Goal: Task Accomplishment & Management: Use online tool/utility

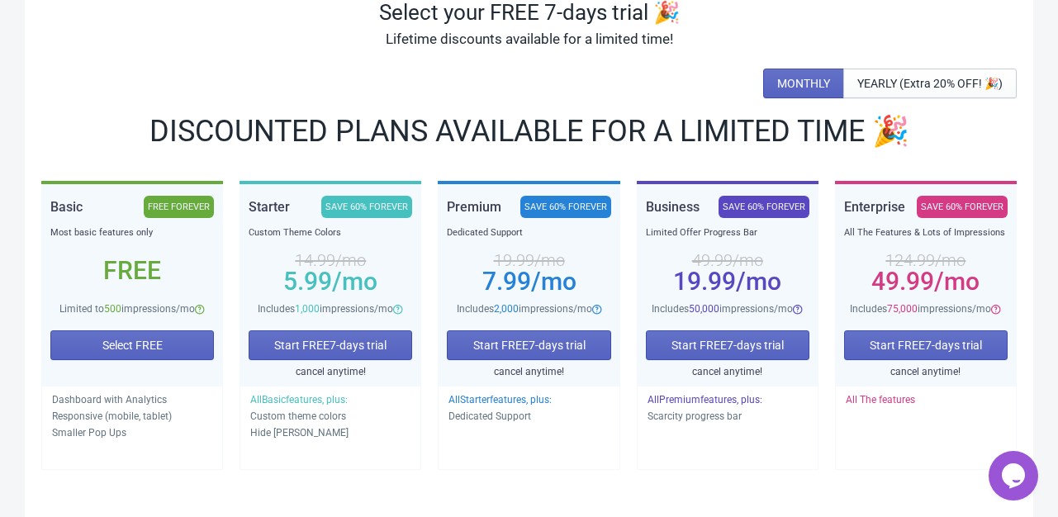
scroll to position [139, 0]
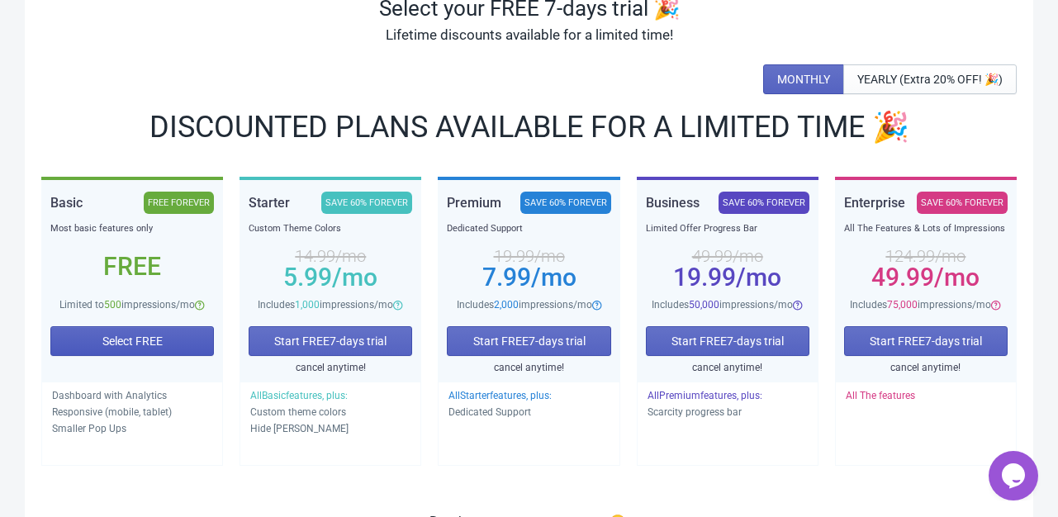
click at [158, 338] on span "Select FREE" at bounding box center [132, 340] width 60 height 13
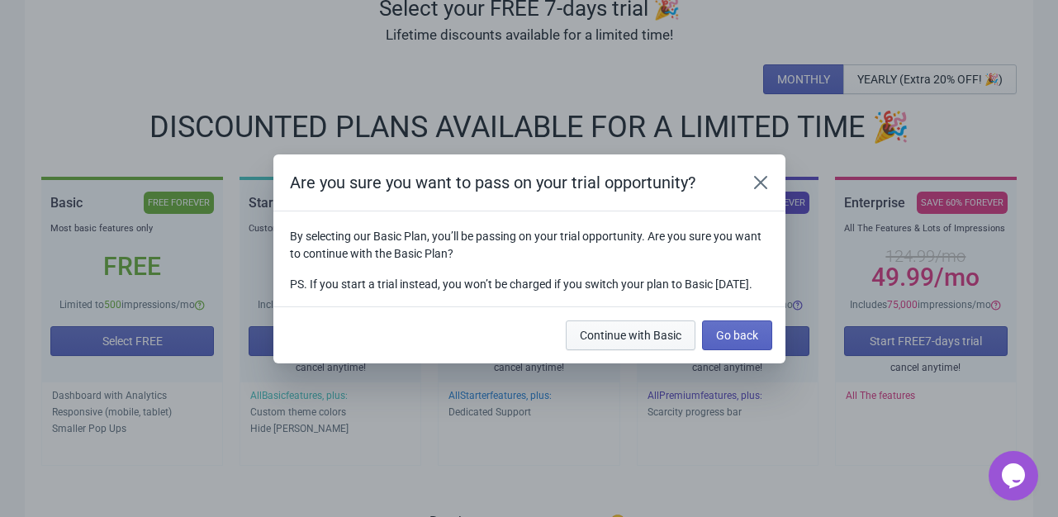
click at [635, 342] on span "Continue with Basic" at bounding box center [631, 335] width 102 height 13
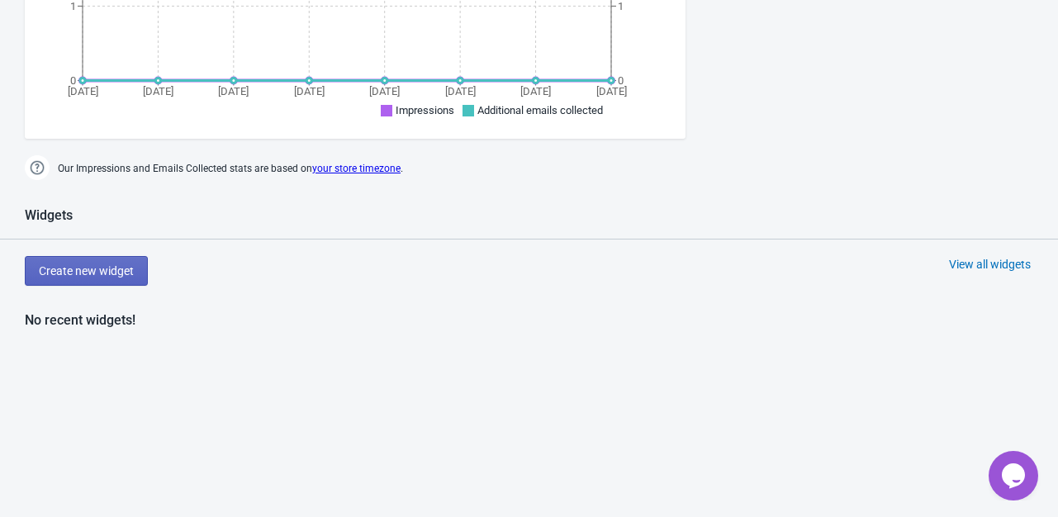
scroll to position [654, 0]
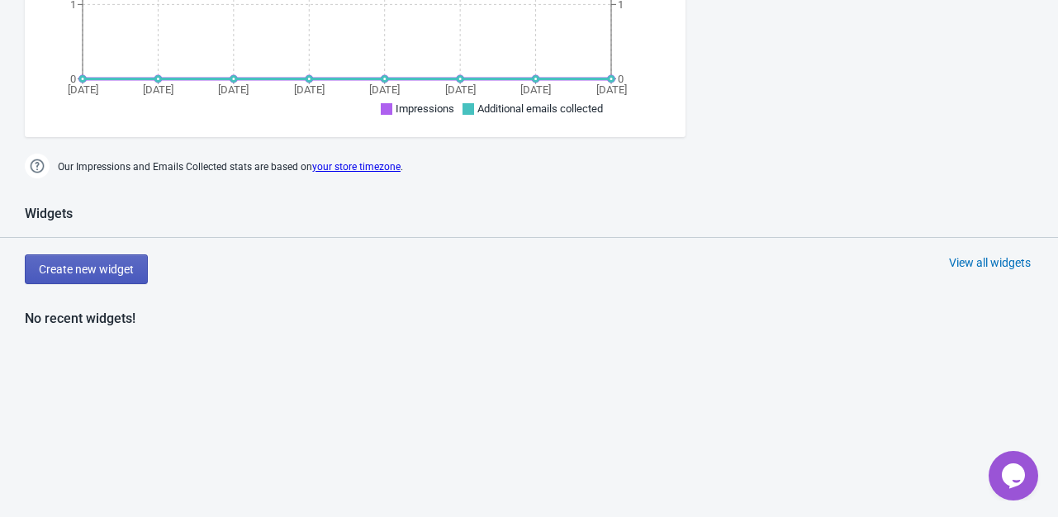
click at [125, 272] on span "Create new widget" at bounding box center [86, 269] width 95 height 13
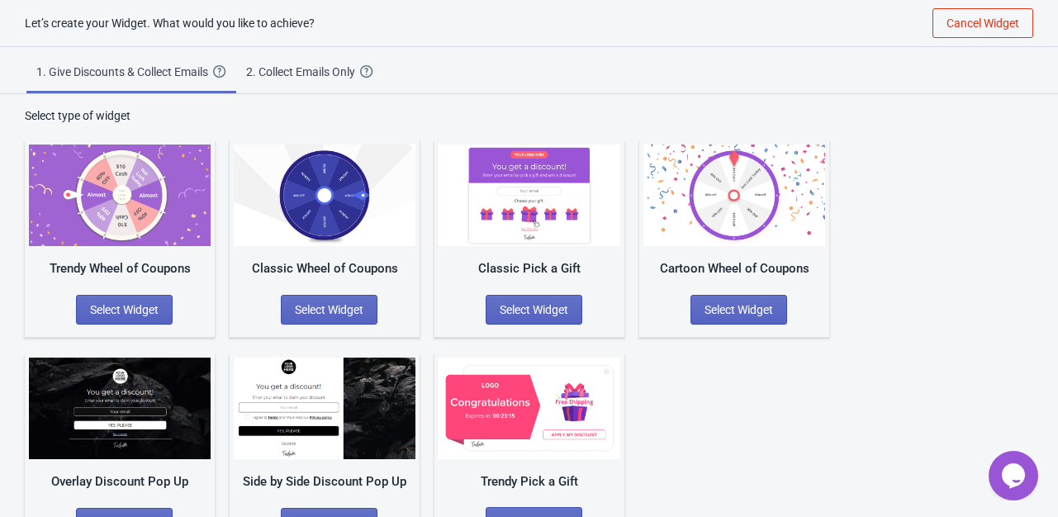
scroll to position [49, 0]
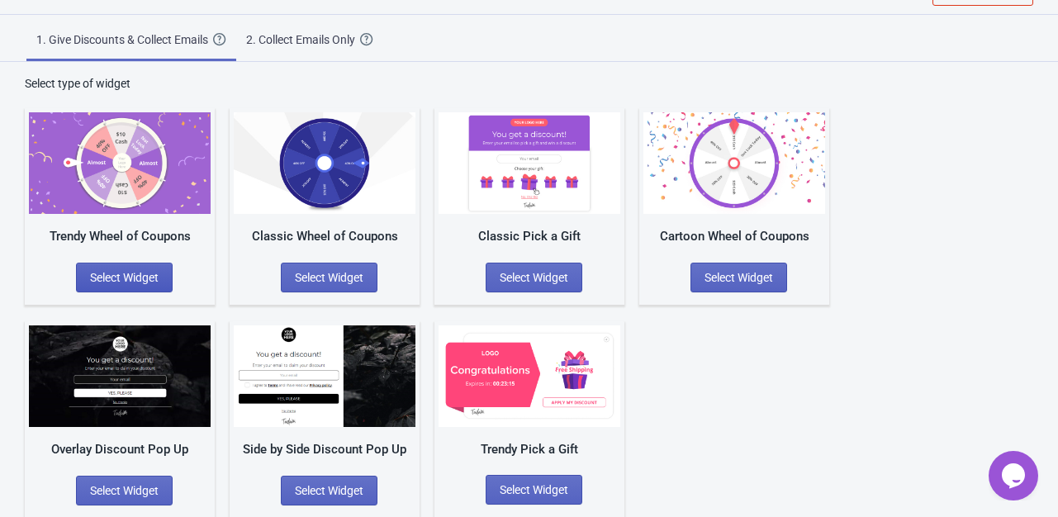
click at [129, 273] on span "Select Widget" at bounding box center [124, 277] width 69 height 13
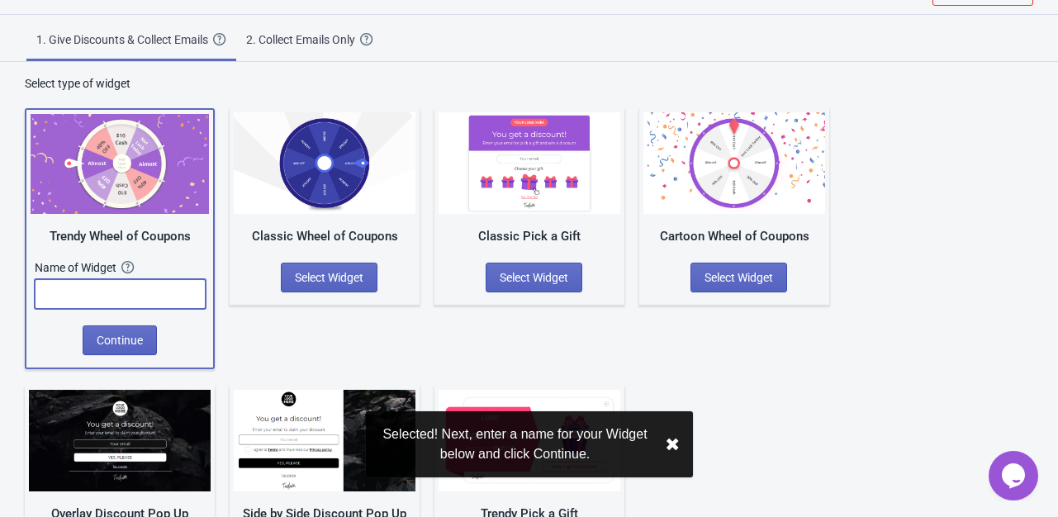
click at [113, 293] on input "text" at bounding box center [120, 294] width 171 height 30
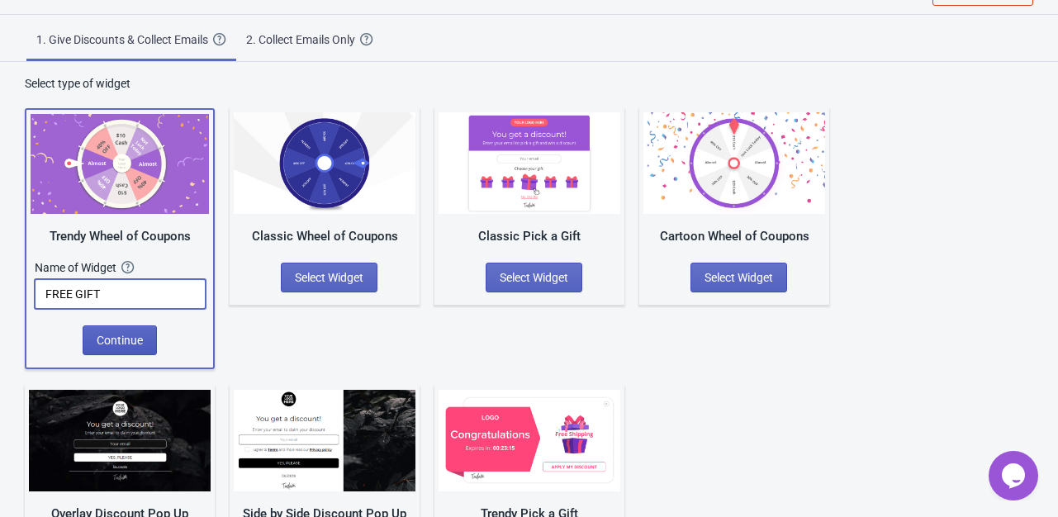
type input "FREE GIFT"
click at [113, 327] on button "Continue" at bounding box center [120, 340] width 74 height 30
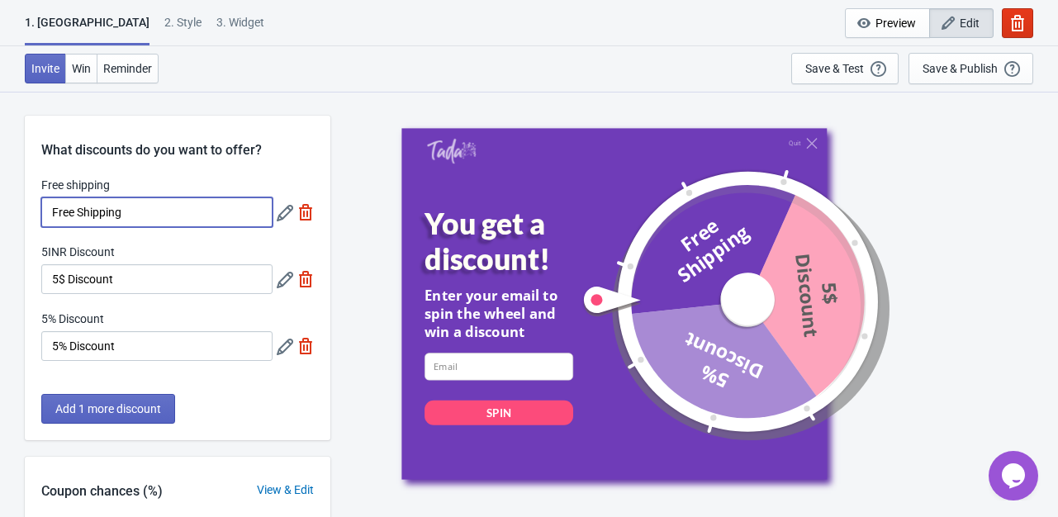
click at [231, 212] on input "Free Shipping" at bounding box center [156, 212] width 231 height 30
paste input "Perfect Body 50 ml"
type input "Perfect Body 50 ml"
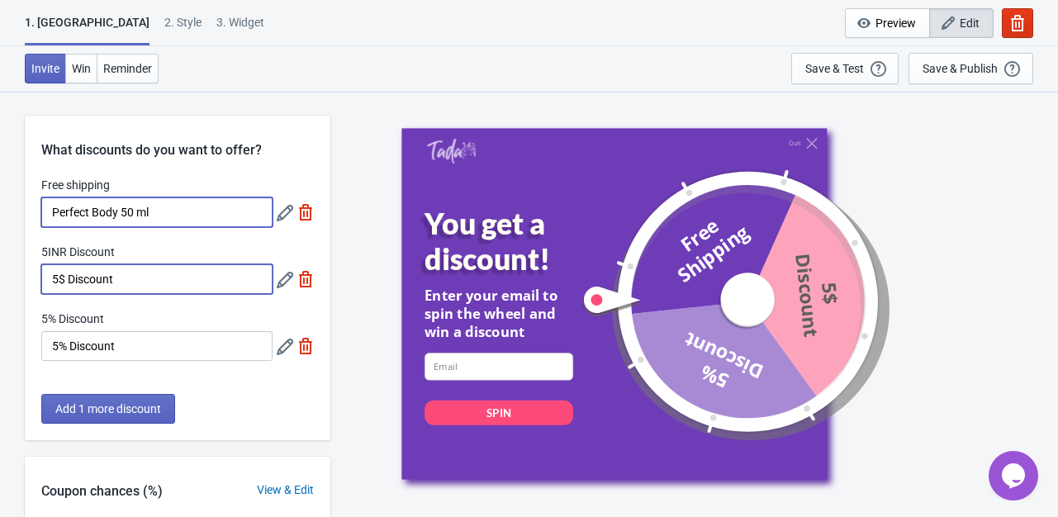
click at [212, 282] on input "5$ Discount" at bounding box center [156, 279] width 231 height 30
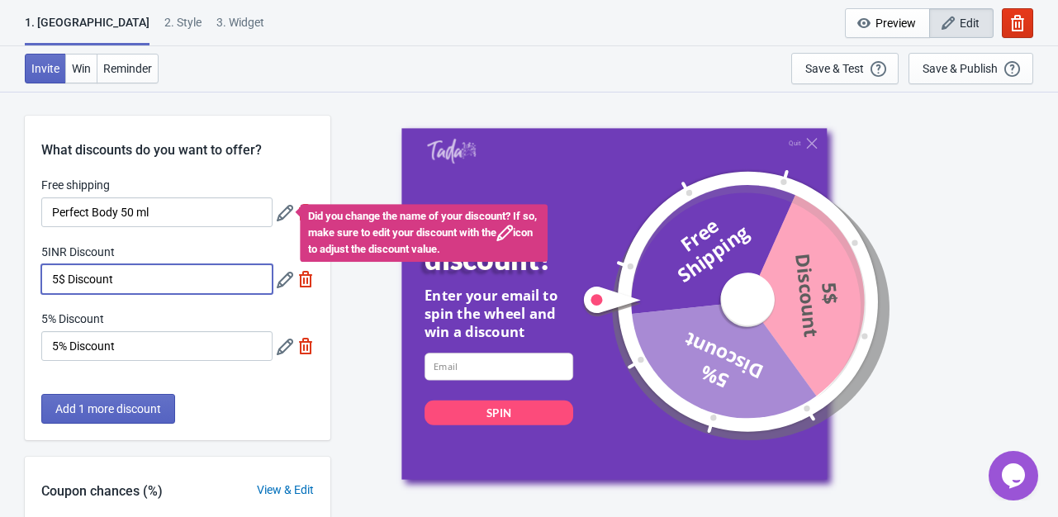
click at [212, 282] on input "5$ Discount" at bounding box center [156, 279] width 231 height 30
paste input "Belle 50 ml"
type input "Belle 50 ml"
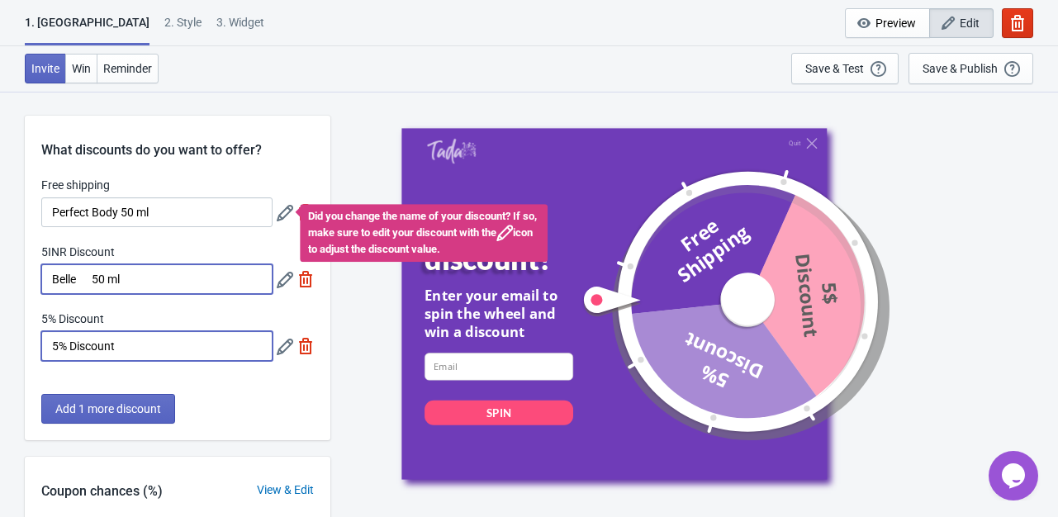
click at [112, 344] on input "5% Discount" at bounding box center [156, 346] width 231 height 30
paste input "Legacy 50 ml"
type input "Legacy 50 ml"
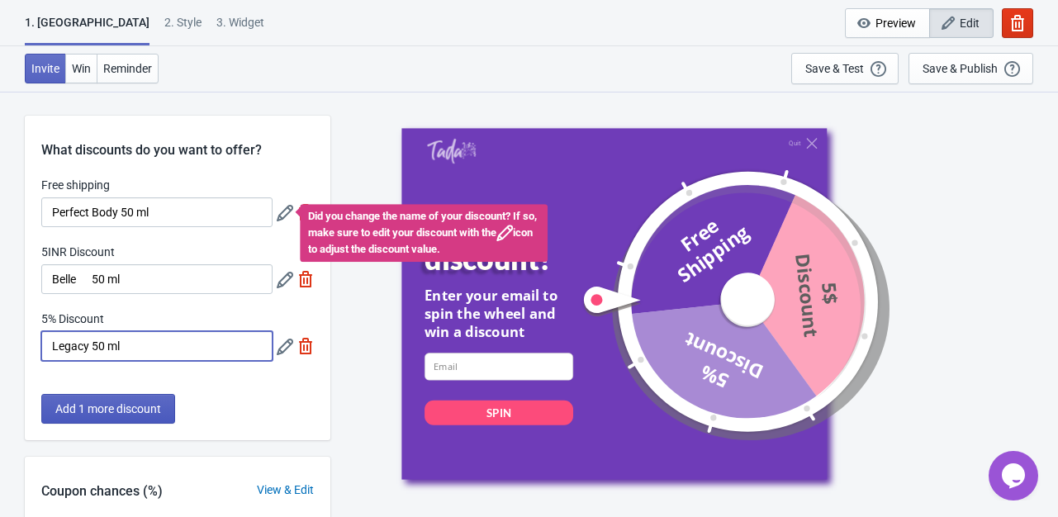
click at [129, 405] on span "Add 1 more discount" at bounding box center [108, 408] width 106 height 13
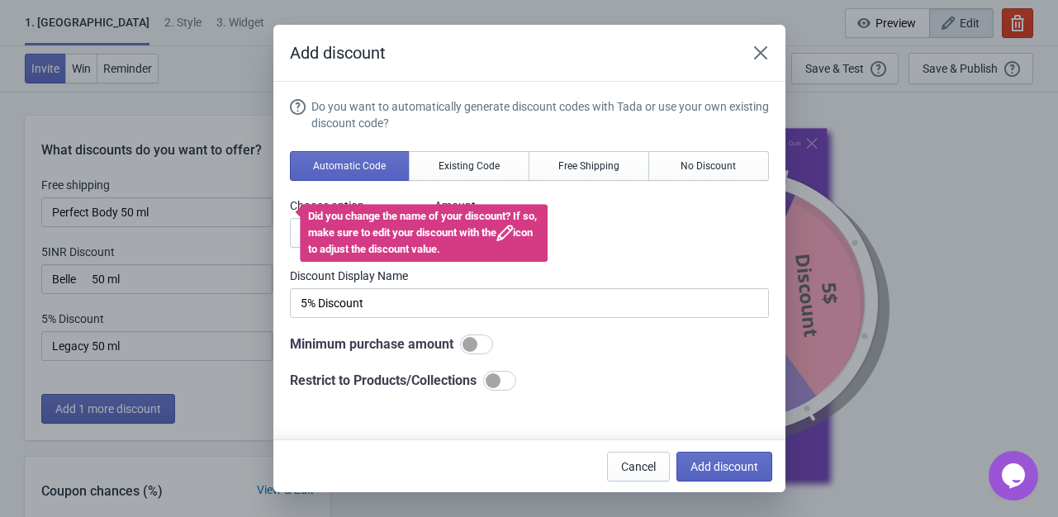
click at [583, 215] on div "Choose option INR OFF % OFF Amount % 5" at bounding box center [529, 222] width 479 height 50
click at [760, 49] on icon "Close" at bounding box center [760, 53] width 17 height 17
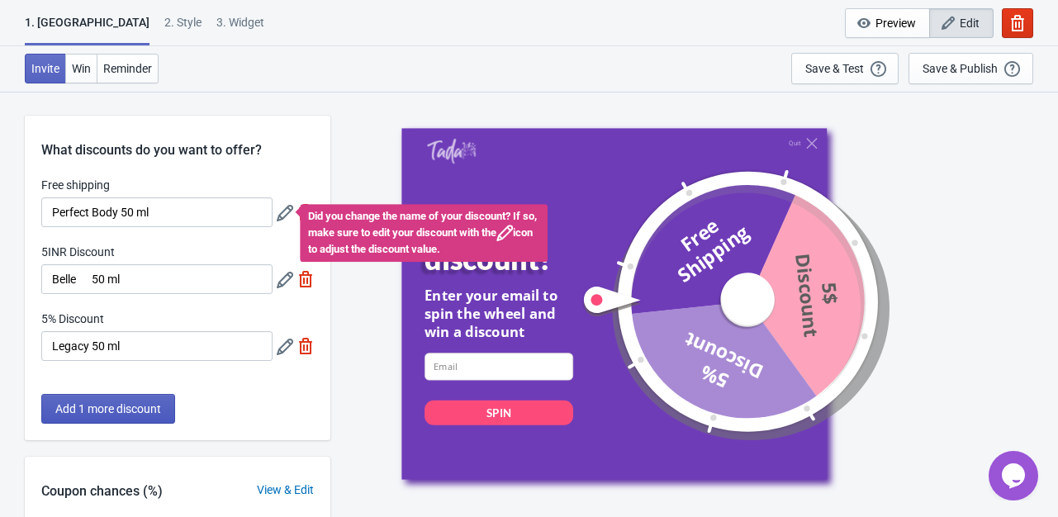
click at [129, 414] on span "Add 1 more discount" at bounding box center [108, 408] width 106 height 13
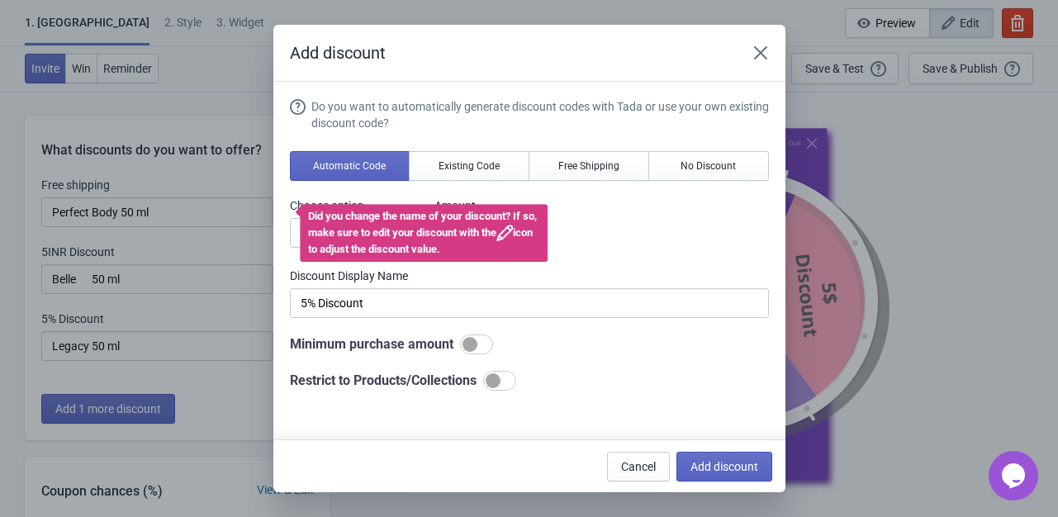
click at [513, 232] on icon at bounding box center [504, 233] width 17 height 17
click at [490, 165] on span "Existing Code" at bounding box center [468, 165] width 61 height 13
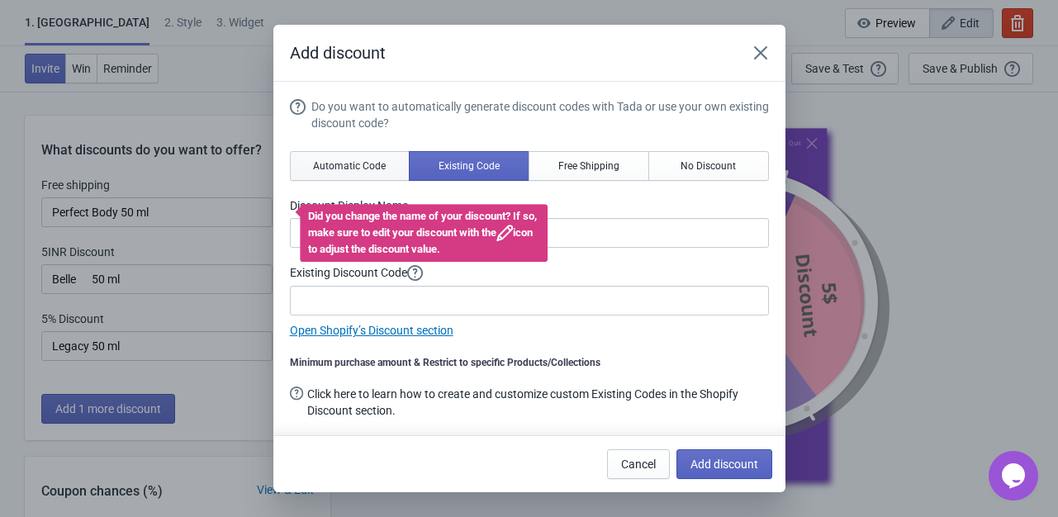
click at [365, 157] on button "Automatic Code" at bounding box center [350, 166] width 121 height 30
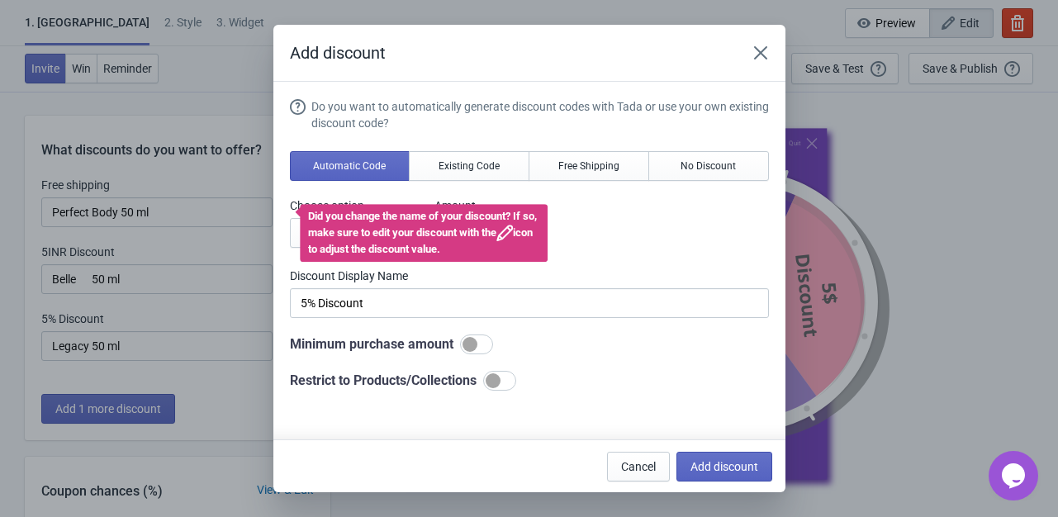
click at [595, 235] on div "Choose option INR OFF % OFF Amount % 5" at bounding box center [529, 222] width 479 height 50
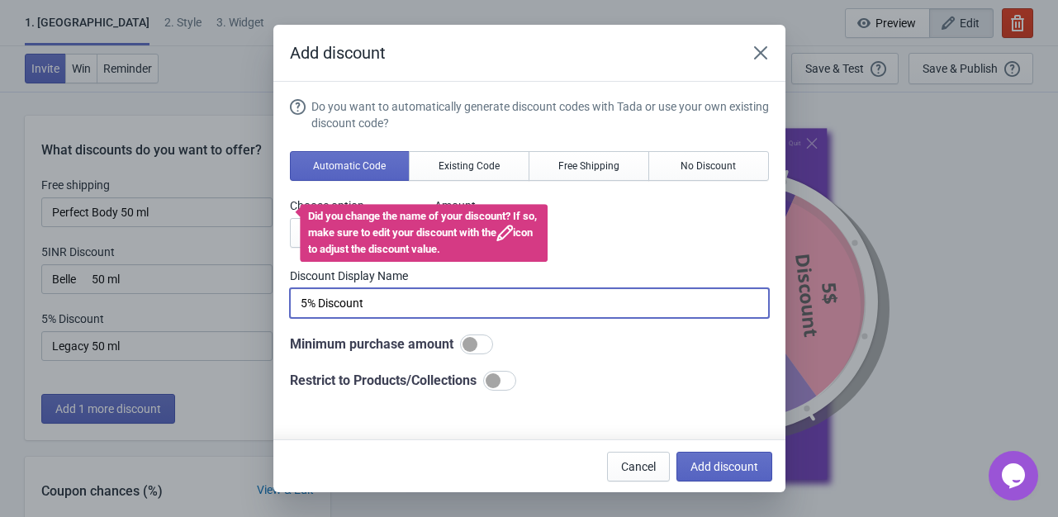
click at [410, 305] on input "5% Discount" at bounding box center [529, 303] width 479 height 30
paste input "Legacy 50 ml"
click at [410, 305] on input "5% Discount" at bounding box center [529, 303] width 479 height 30
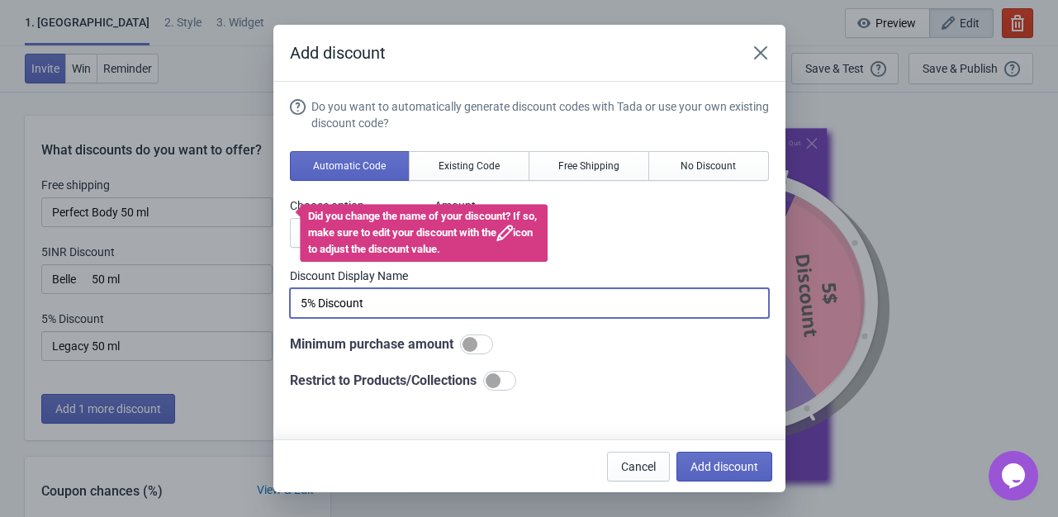
click at [410, 305] on input "5% Discount" at bounding box center [529, 303] width 479 height 30
type input "5"
type input "Better Luck Next Time"
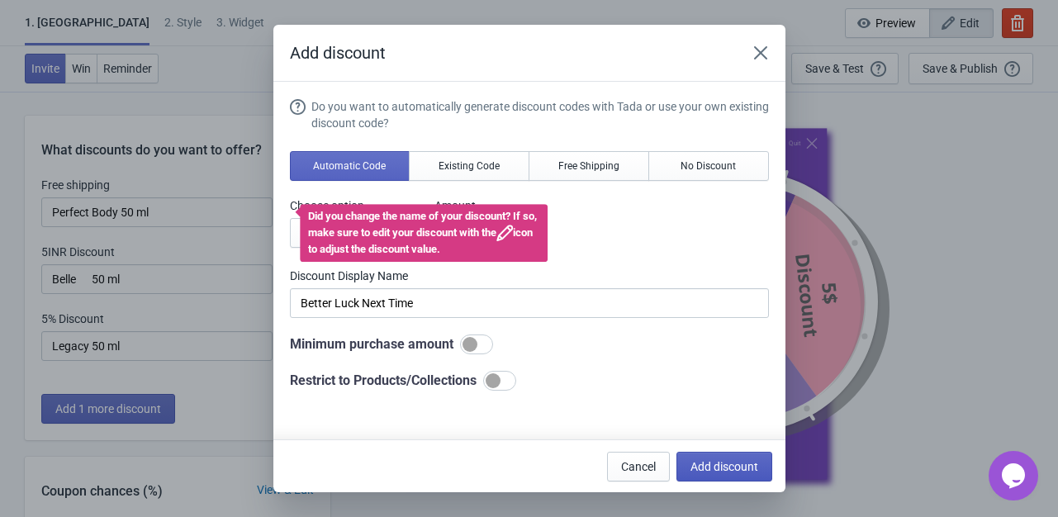
click at [709, 460] on span "Add discount" at bounding box center [724, 466] width 68 height 13
type input "25"
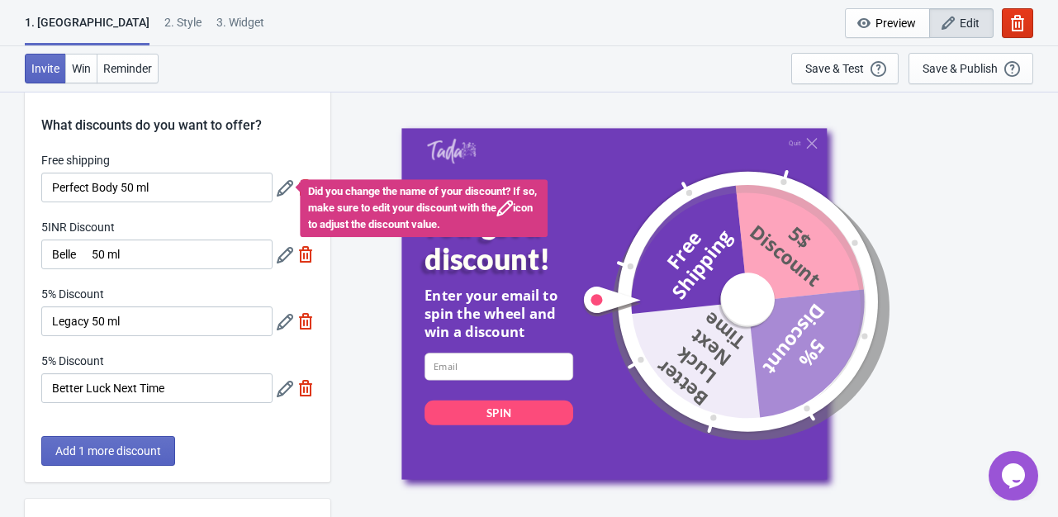
scroll to position [13, 0]
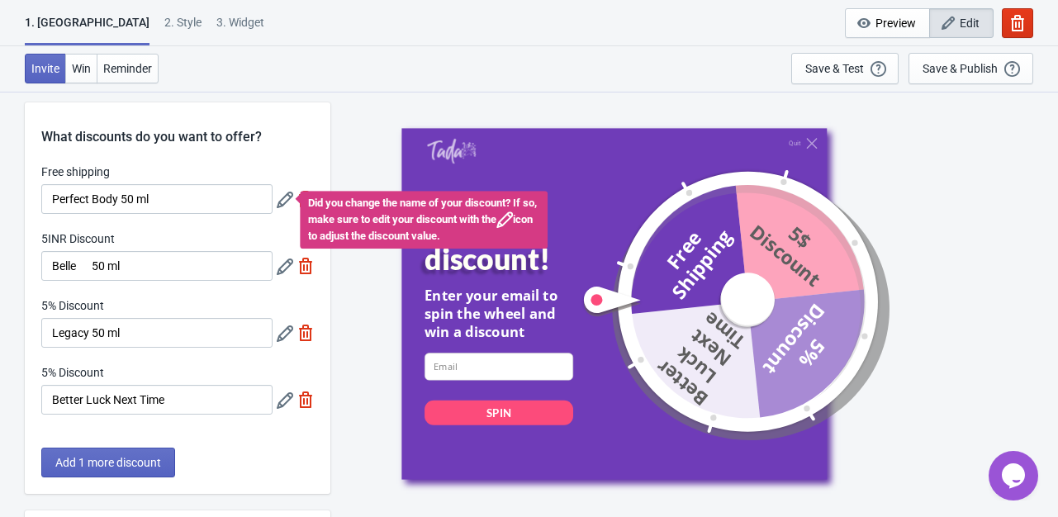
click at [74, 173] on label "Free shipping" at bounding box center [75, 171] width 69 height 17
click at [74, 184] on input "Perfect Body 50 ml" at bounding box center [156, 199] width 231 height 30
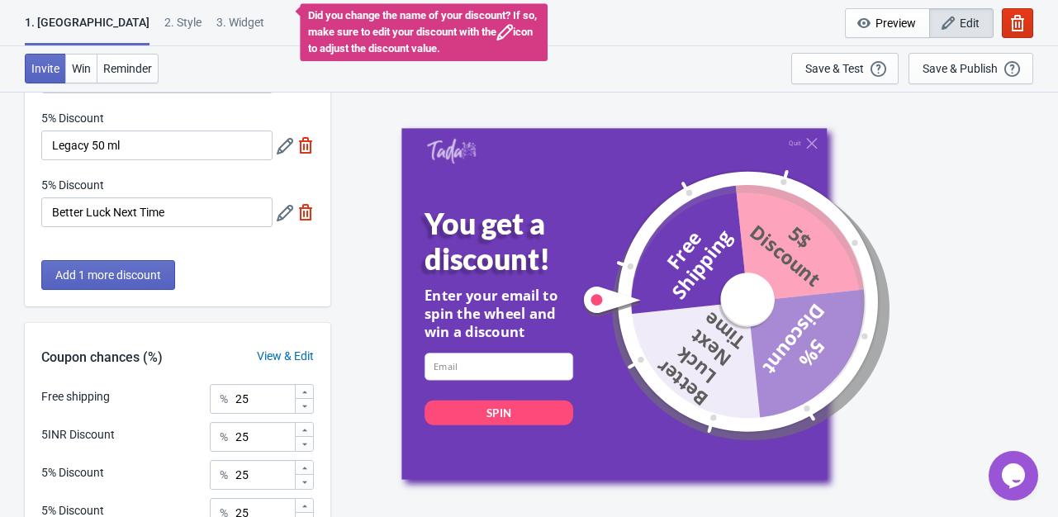
scroll to position [201, 0]
click at [80, 385] on div "Free shipping % 25" at bounding box center [177, 393] width 272 height 21
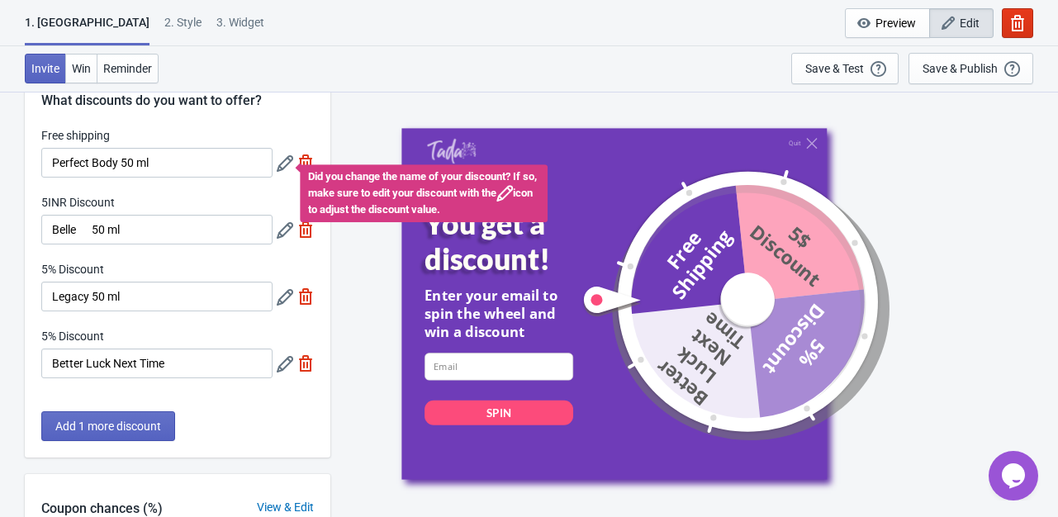
scroll to position [0, 0]
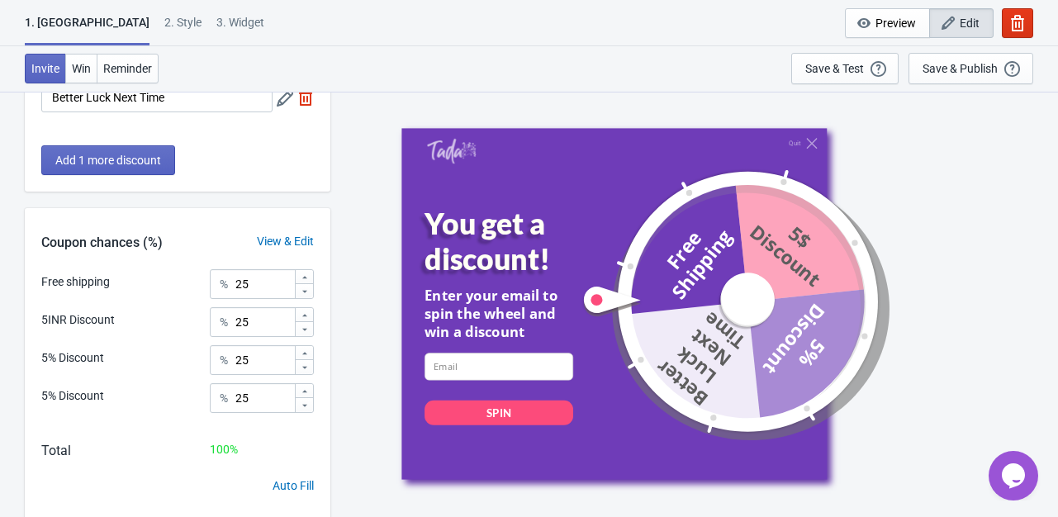
click at [291, 236] on div "View & Edit" at bounding box center [285, 241] width 90 height 17
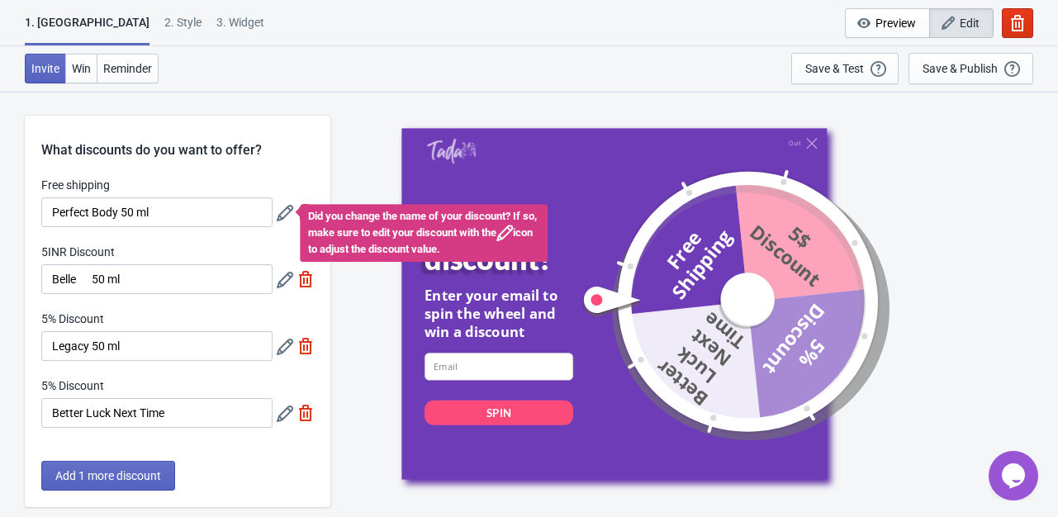
scroll to position [114, 0]
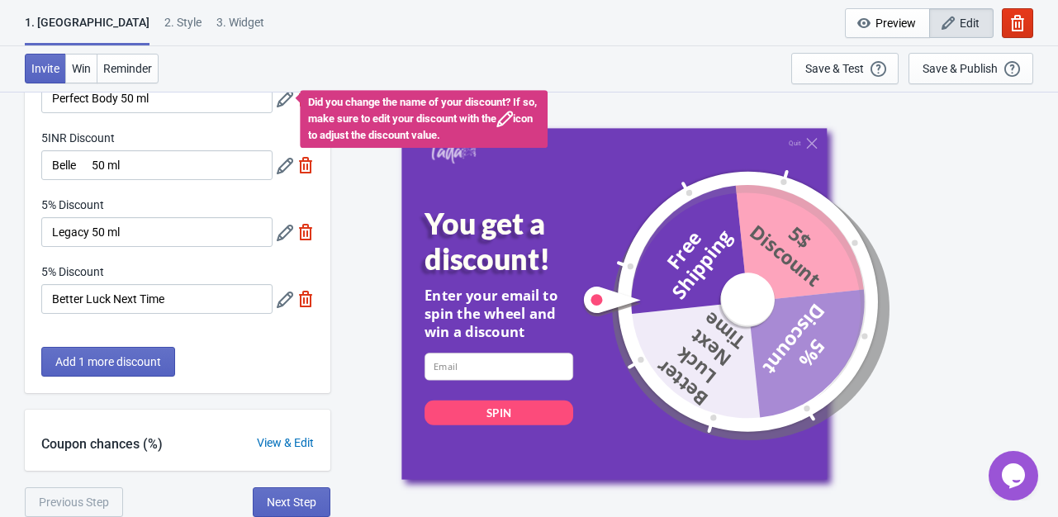
click at [277, 448] on div "View & Edit" at bounding box center [285, 442] width 90 height 17
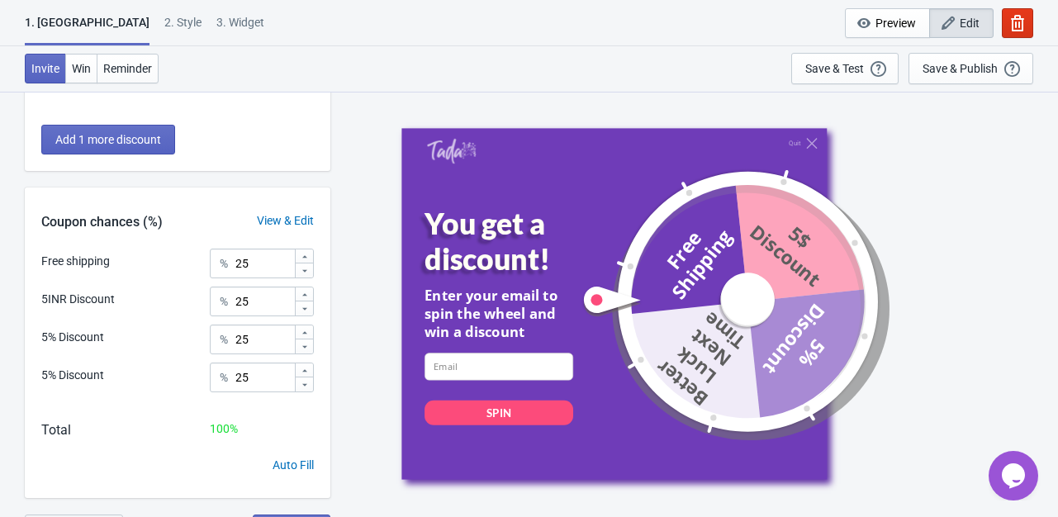
click at [279, 217] on div "View & Edit" at bounding box center [285, 220] width 90 height 17
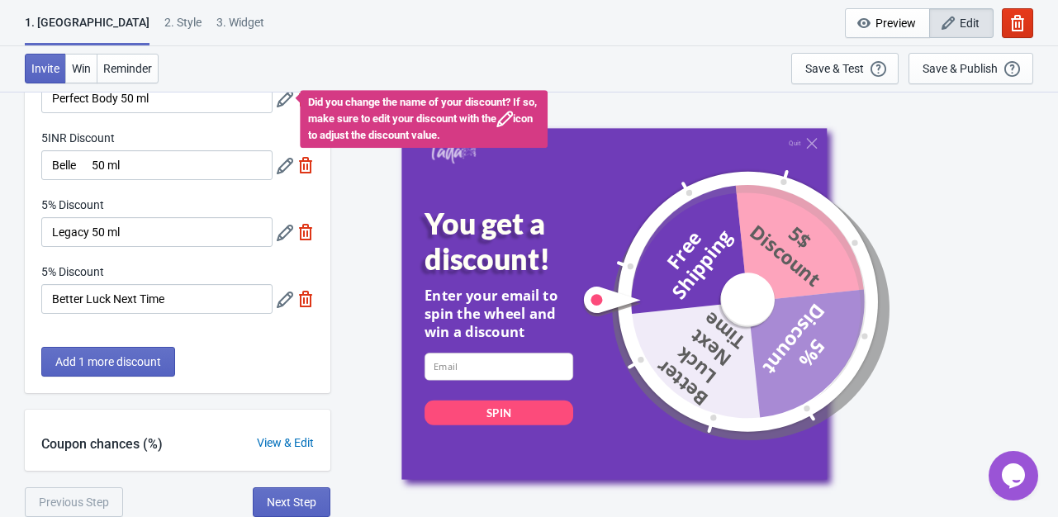
click at [277, 438] on div "View & Edit" at bounding box center [285, 442] width 90 height 17
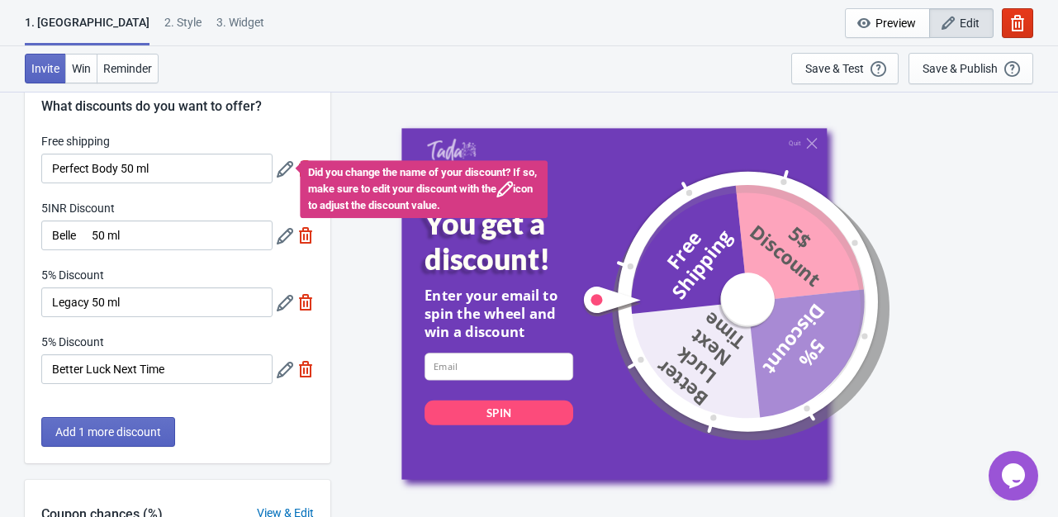
scroll to position [43, 0]
click at [283, 170] on icon at bounding box center [285, 170] width 17 height 17
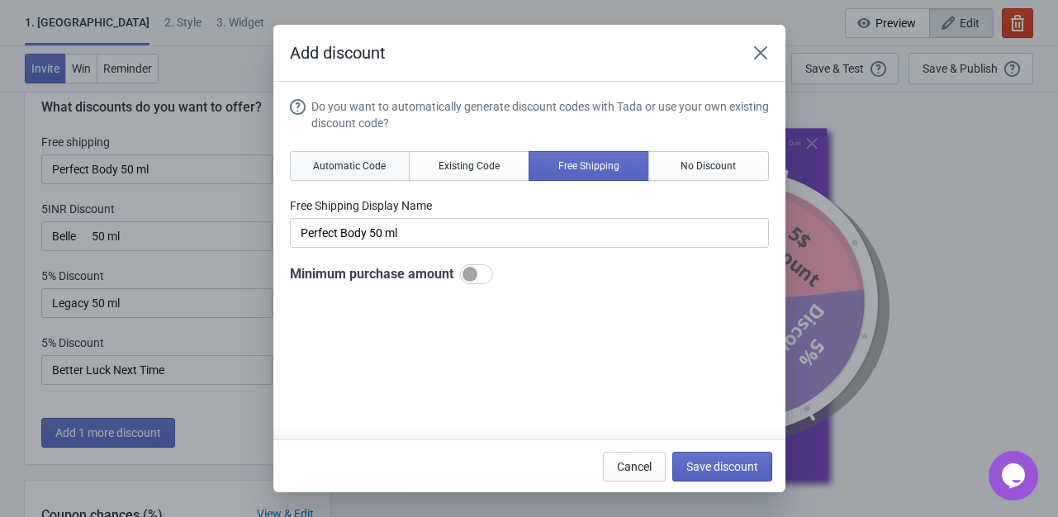
click at [356, 166] on span "Automatic Code" at bounding box center [349, 165] width 73 height 13
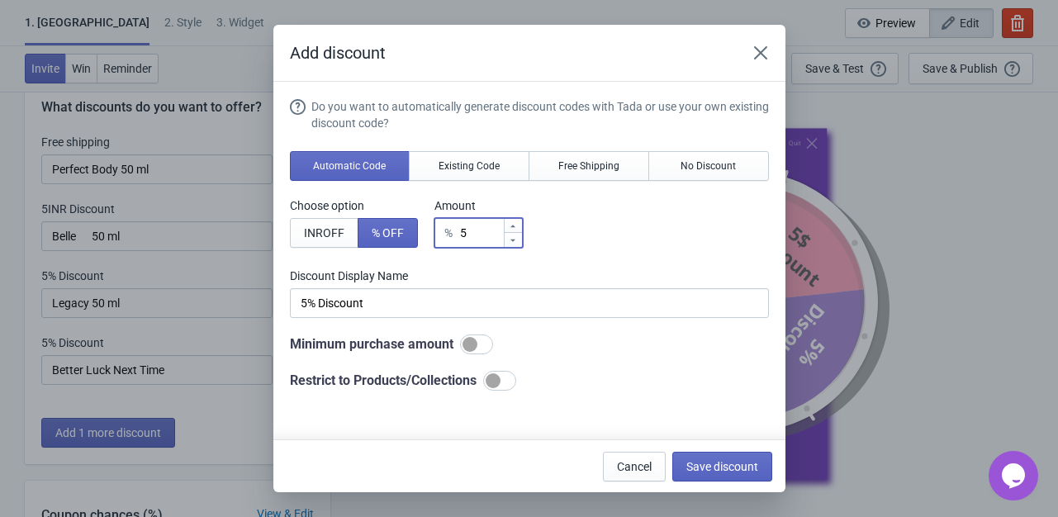
drag, startPoint x: 486, startPoint y: 233, endPoint x: 457, endPoint y: 232, distance: 28.9
click at [457, 232] on div "% 5" at bounding box center [478, 233] width 88 height 30
type input "1"
type input "1% Discount"
type input "10"
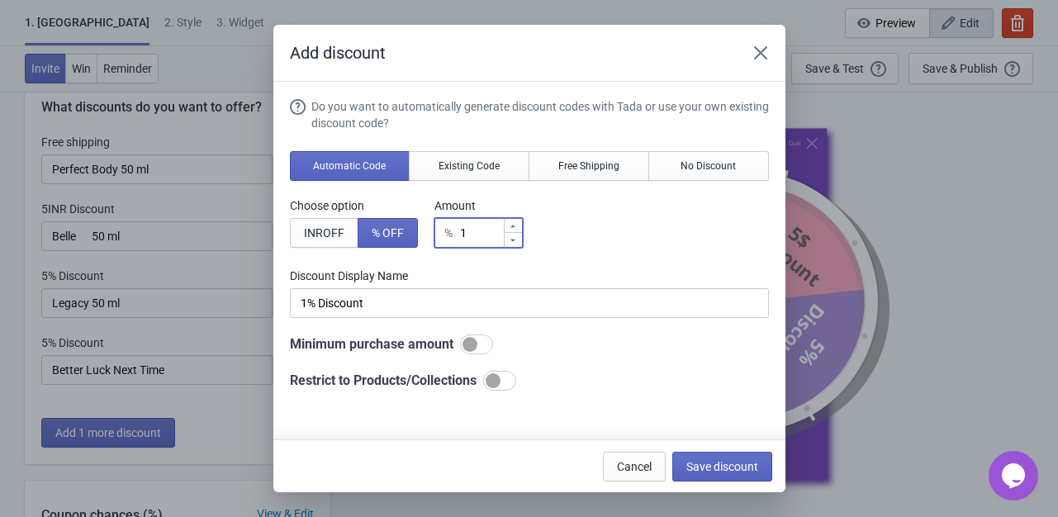
type input "10% Discount"
type input "100"
type input "100% Discount"
type input "100"
click at [703, 460] on span "Save discount" at bounding box center [722, 466] width 72 height 13
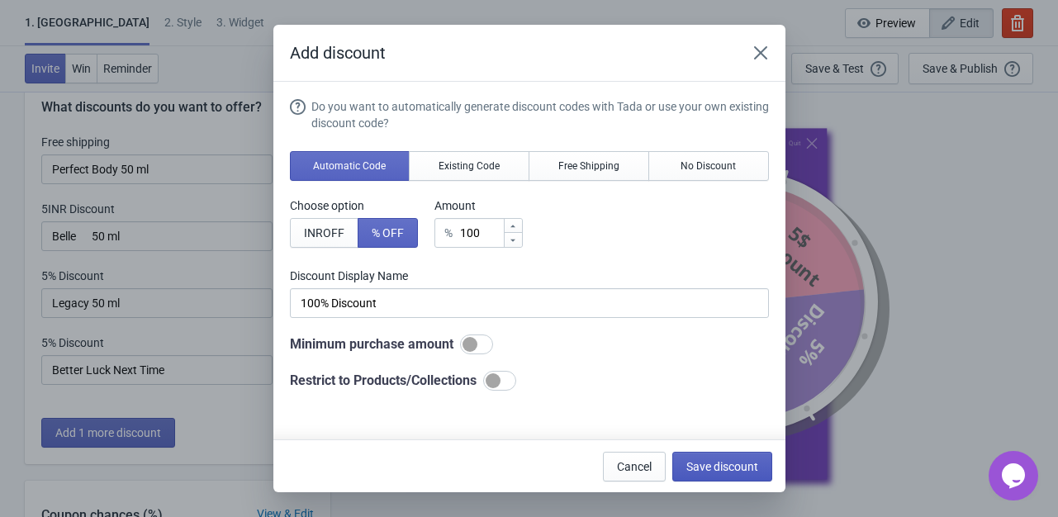
type input "100% Discount"
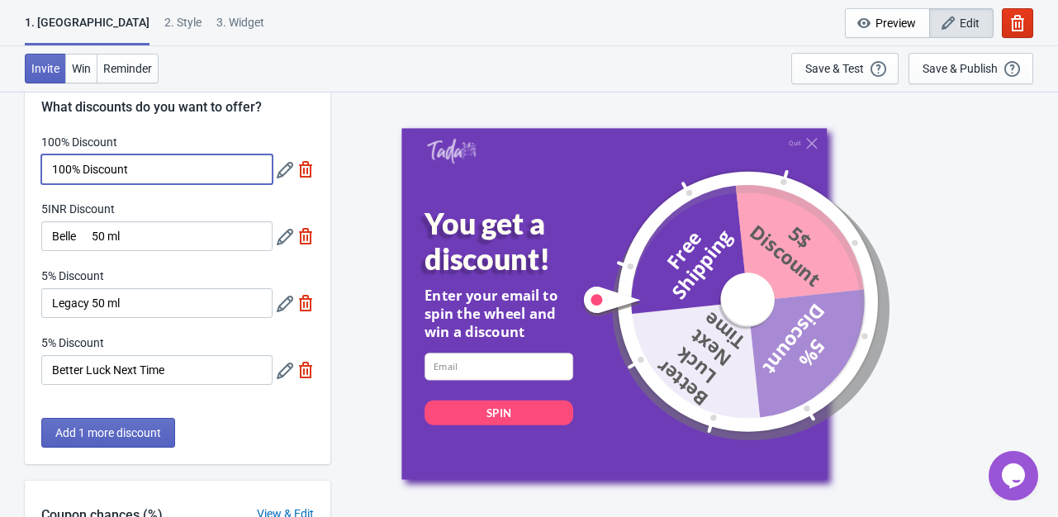
drag, startPoint x: 170, startPoint y: 173, endPoint x: 28, endPoint y: 163, distance: 142.3
click at [28, 163] on div "100% Discount 100% Discount 5INR Discount Belle 50 ml 5% Discount Legacy 50 ml …" at bounding box center [177, 267] width 305 height 267
paste input "Perfect Body 50 ml"
type input "Perfect Body 50 ml"
click at [374, 35] on div "1. Coupon 2 . Style 3. Widget 1. Coupon 2 . Style 3. Widget Cancel Widget Previ…" at bounding box center [529, 23] width 1058 height 46
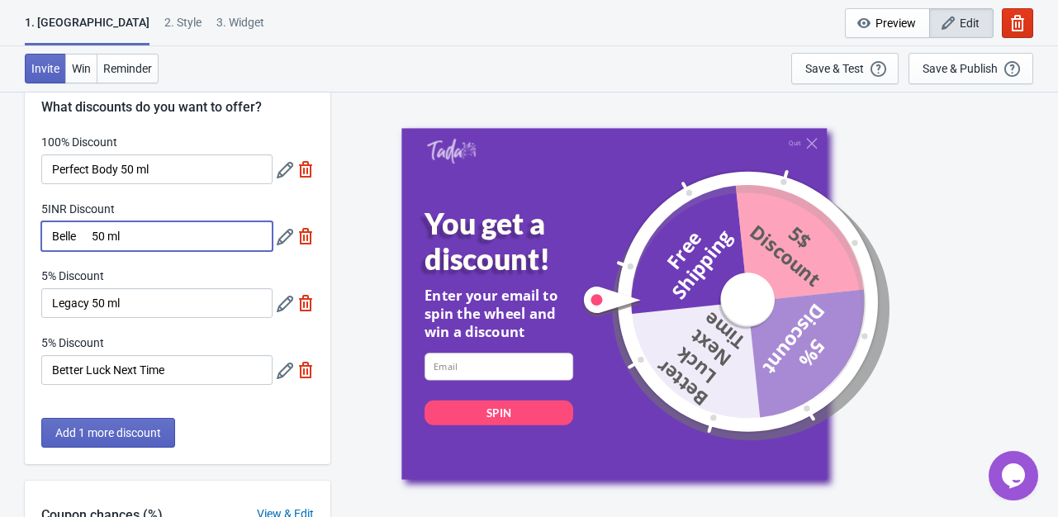
click at [212, 239] on input "Belle 50 ml" at bounding box center [156, 236] width 231 height 30
click at [289, 236] on icon at bounding box center [285, 237] width 17 height 17
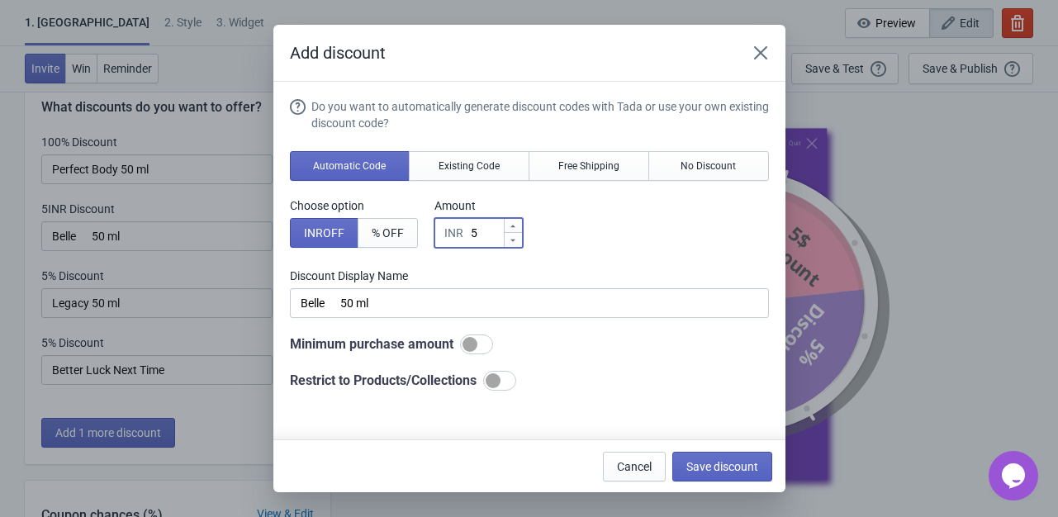
drag, startPoint x: 483, startPoint y: 231, endPoint x: 462, endPoint y: 236, distance: 21.2
click at [462, 236] on div "INR 5" at bounding box center [478, 233] width 88 height 30
type input "1"
type input "1INR Discount"
type input "10"
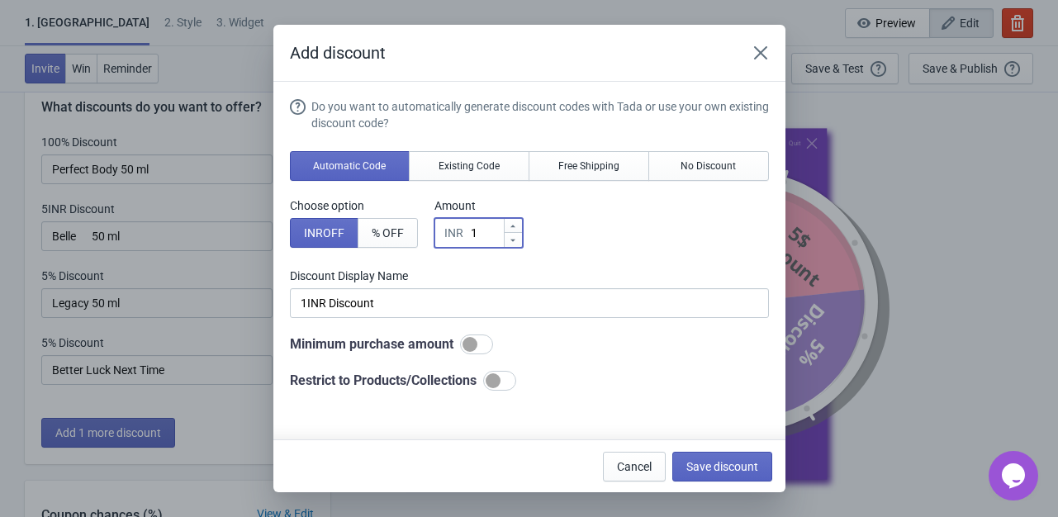
type input "10INR Discount"
type input "100"
type input "100INR Discount"
type input "100"
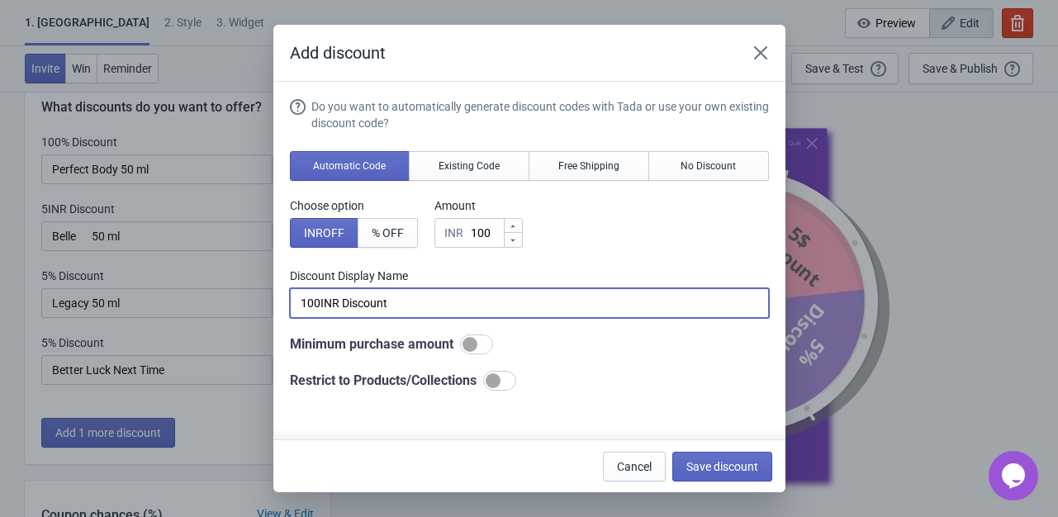
click at [430, 301] on input "100INR Discount" at bounding box center [529, 303] width 479 height 30
paste input "Belle 50 ml"
type input "Belle 50 ml"
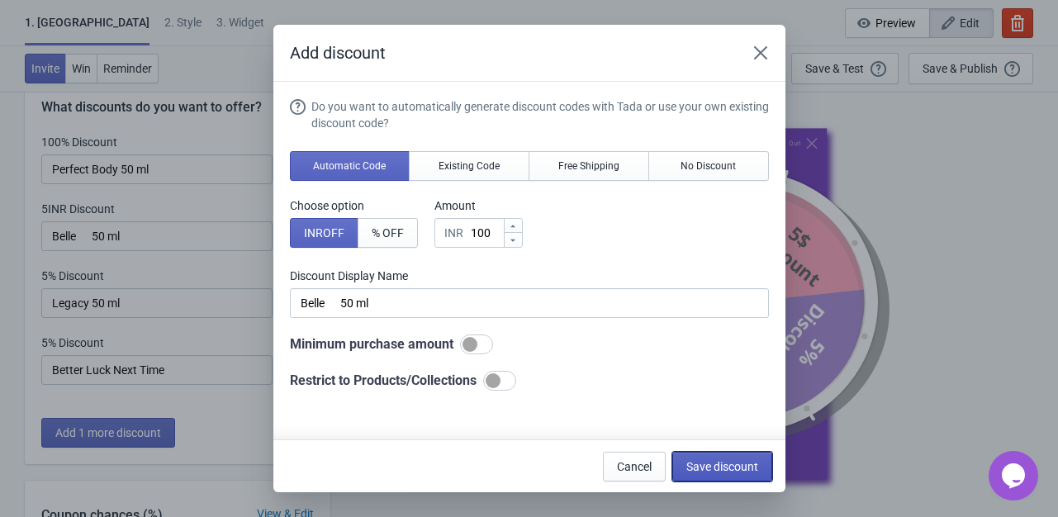
click at [707, 464] on span "Save discount" at bounding box center [722, 466] width 72 height 13
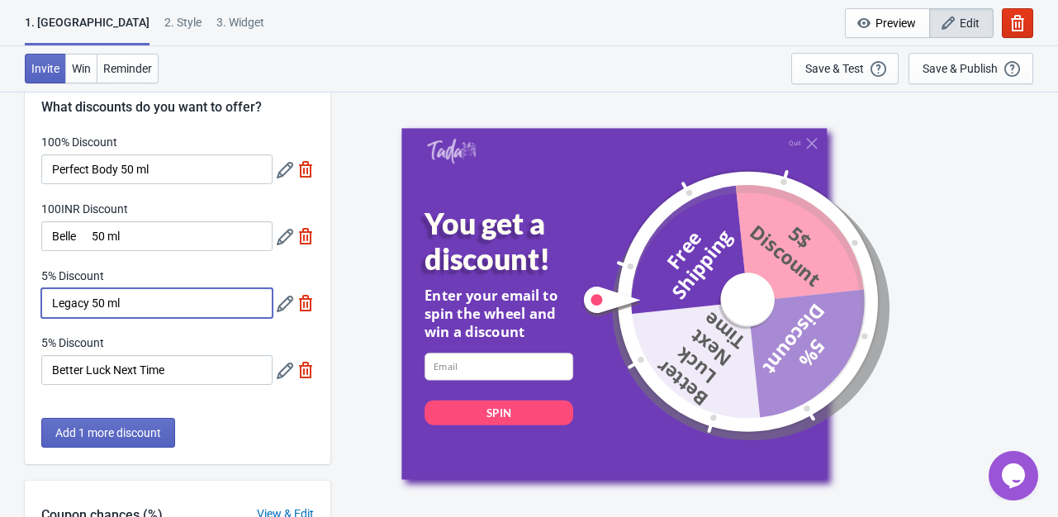
click at [201, 310] on input "Legacy 50 ml" at bounding box center [156, 303] width 231 height 30
click at [286, 297] on icon at bounding box center [285, 304] width 17 height 17
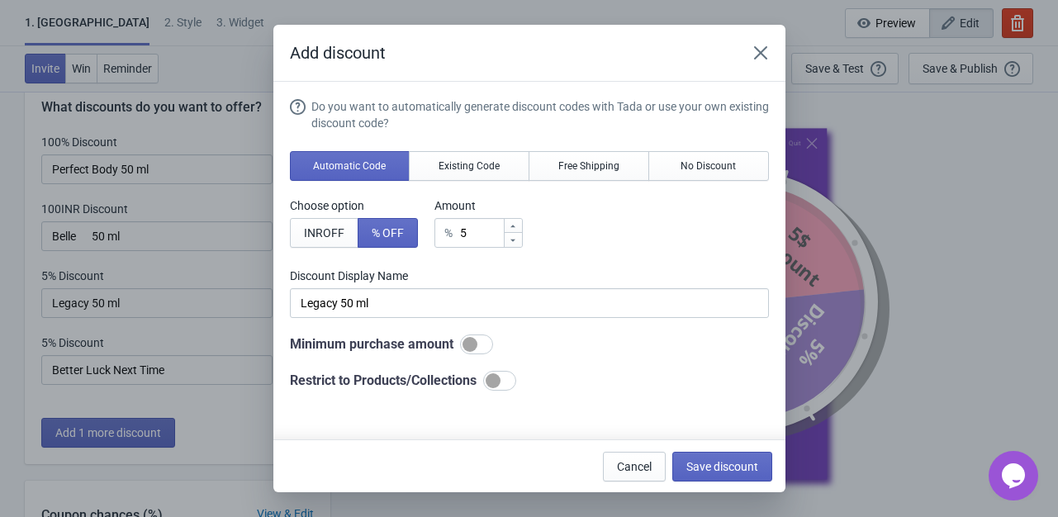
scroll to position [0, 0]
drag, startPoint x: 485, startPoint y: 230, endPoint x: 433, endPoint y: 248, distance: 55.6
click at [433, 248] on div "Do you want to automatically generate discount codes with Tada or use your own …" at bounding box center [529, 244] width 479 height 292
type input "1"
type input "1% Discount"
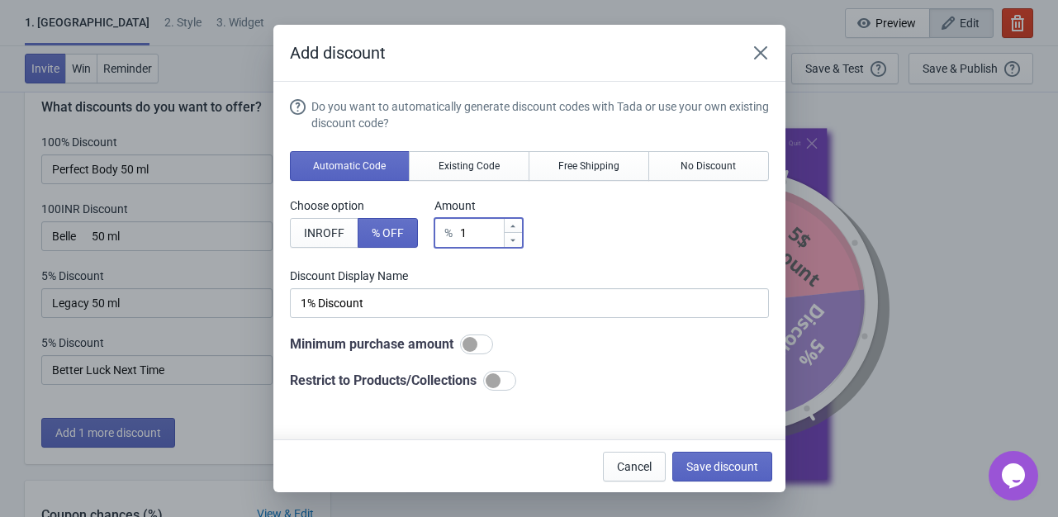
type input "10"
type input "10% Discount"
type input "100"
type input "100% Discount"
type input "100"
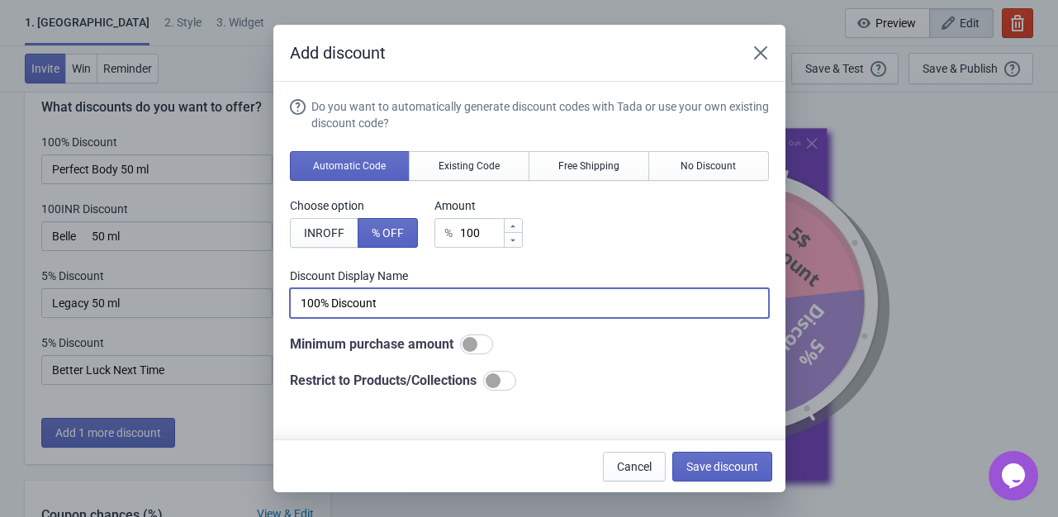
click at [443, 301] on input "100% Discount" at bounding box center [529, 303] width 479 height 30
paste input "Legacy 50 ml"
click at [511, 387] on div at bounding box center [499, 381] width 33 height 20
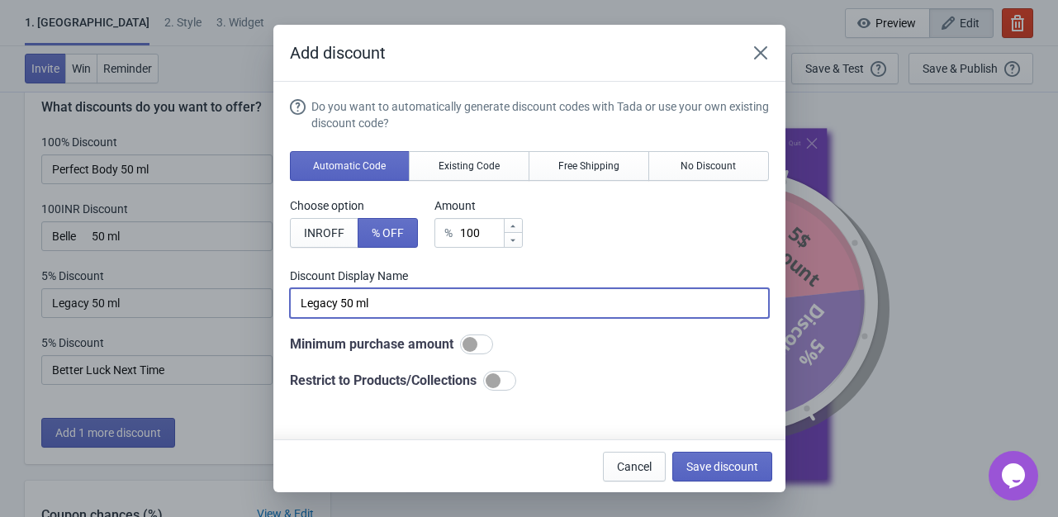
type input "Legacy 50 ml"
checkbox input "true"
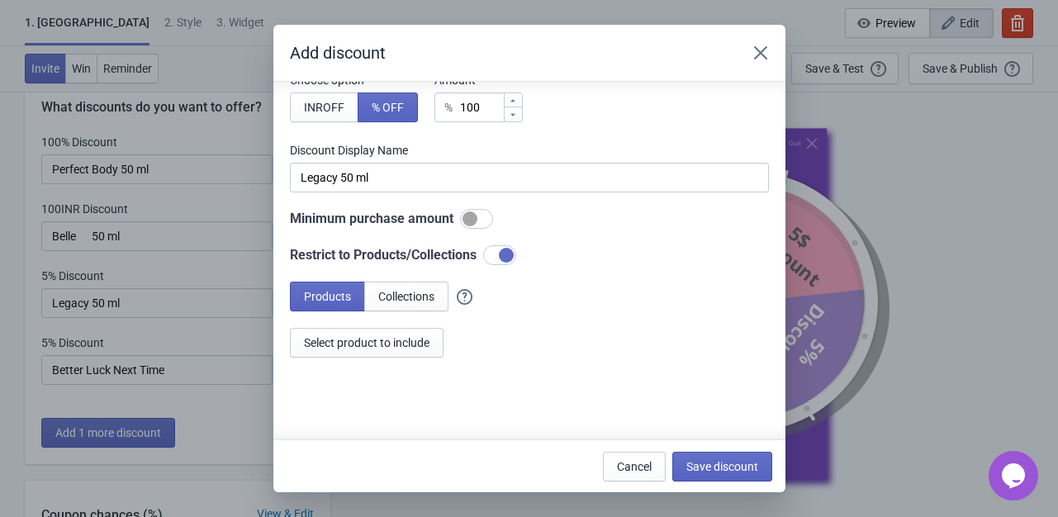
scroll to position [153, 0]
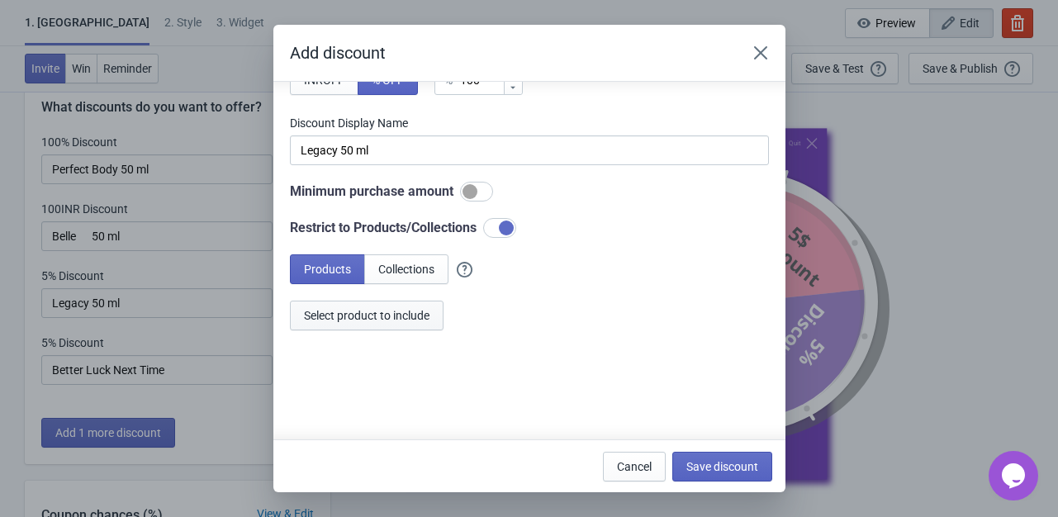
click at [357, 310] on span "Select product to include" at bounding box center [366, 315] width 125 height 13
click at [724, 465] on span "Save discount" at bounding box center [722, 466] width 72 height 13
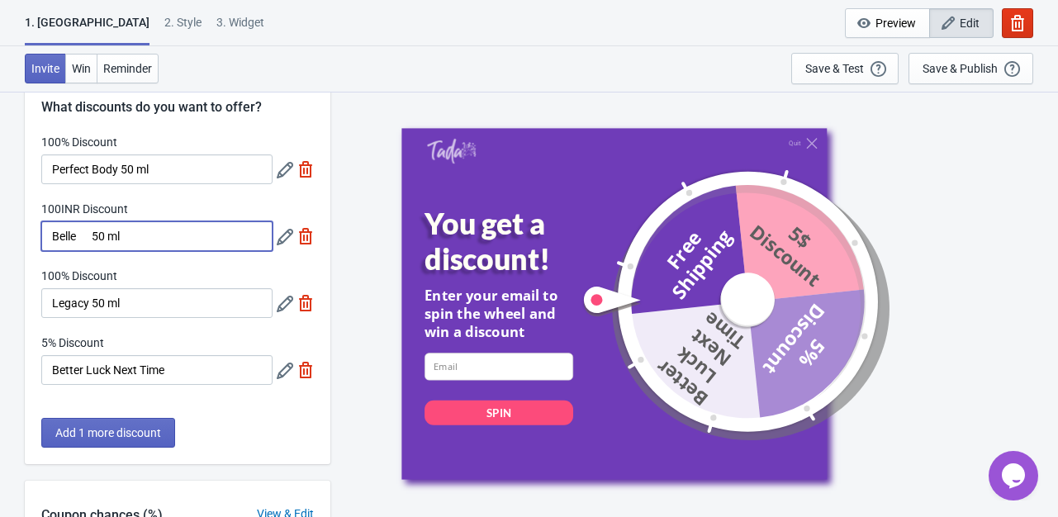
click at [197, 239] on input "Belle 50 ml" at bounding box center [156, 236] width 231 height 30
click at [285, 239] on icon at bounding box center [285, 237] width 17 height 17
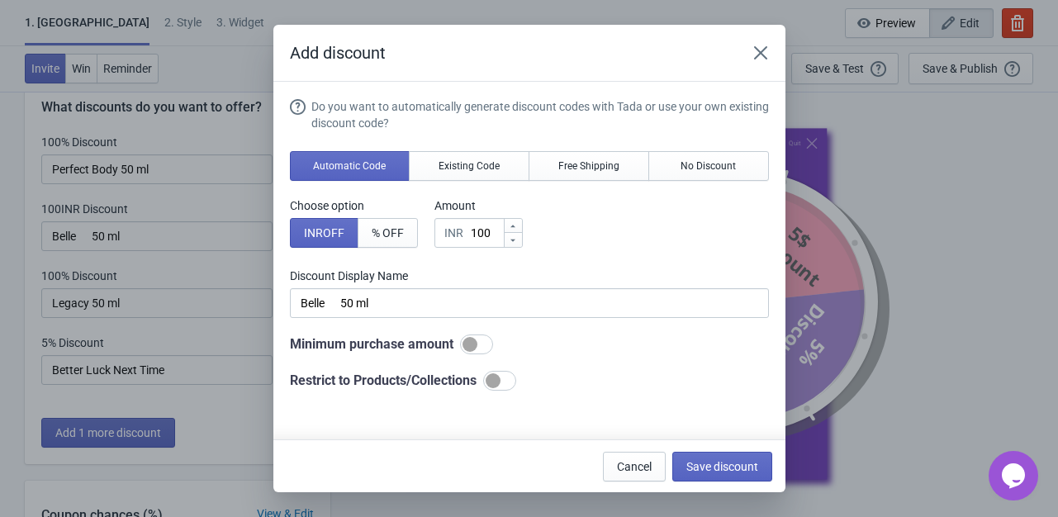
click at [499, 385] on div at bounding box center [492, 380] width 15 height 15
checkbox input "true"
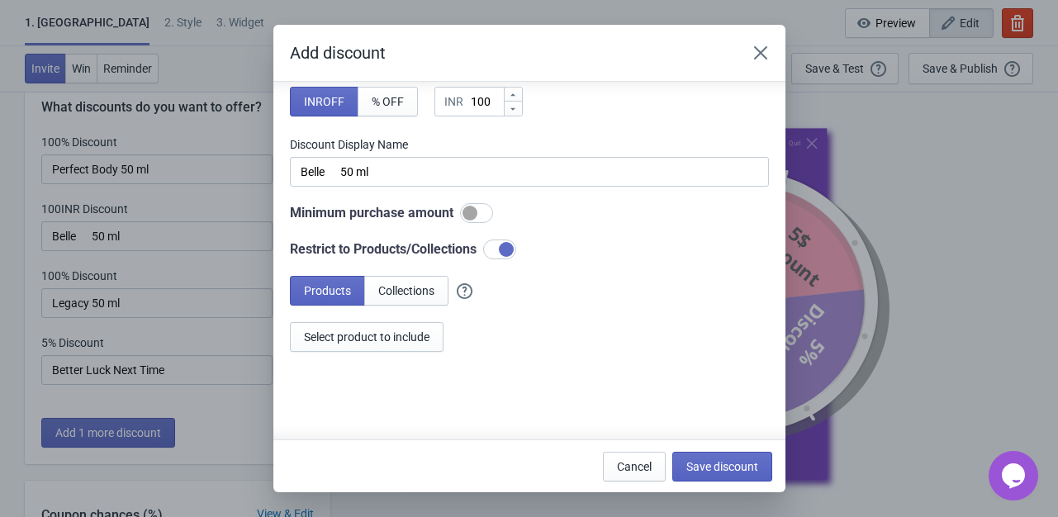
scroll to position [132, 0]
click at [373, 340] on span "Select product to include" at bounding box center [366, 335] width 125 height 13
click at [706, 472] on button "Save discount" at bounding box center [722, 467] width 100 height 30
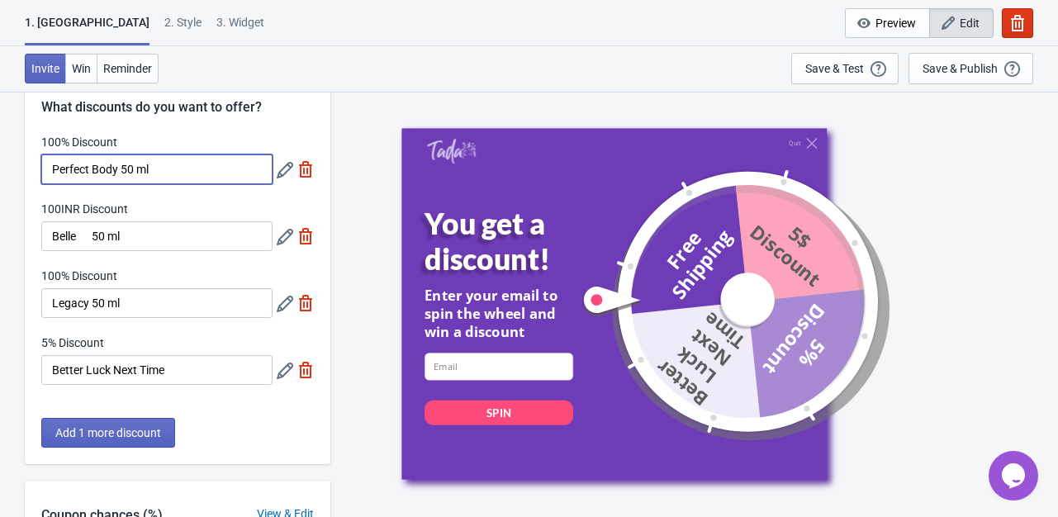
click at [201, 165] on input "Perfect Body 50 ml" at bounding box center [156, 169] width 231 height 30
click at [277, 165] on icon at bounding box center [285, 170] width 17 height 17
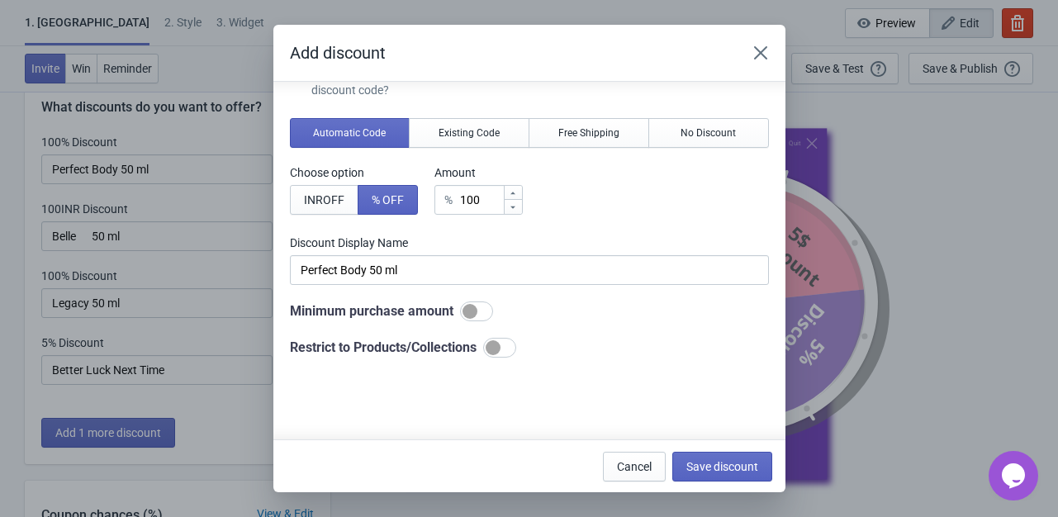
scroll to position [49, 0]
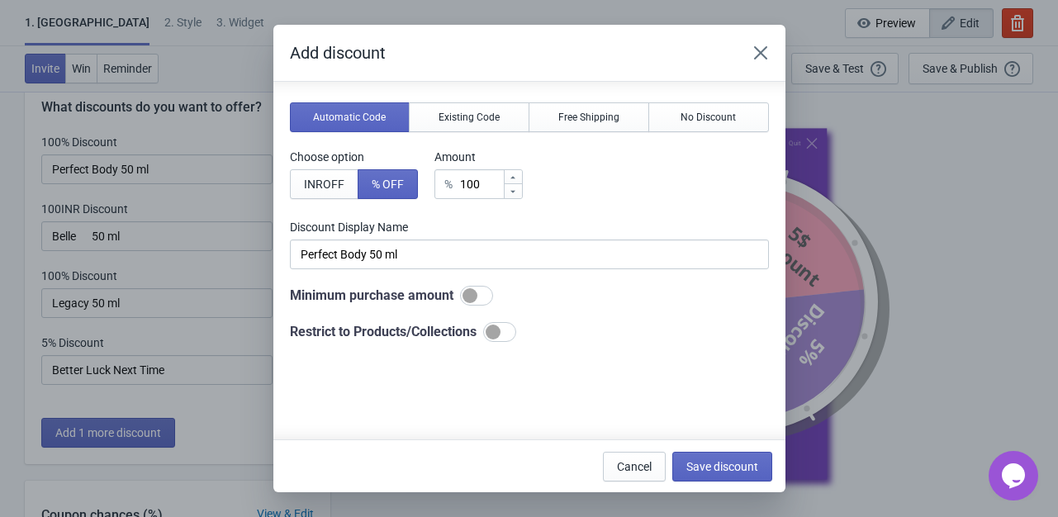
click at [505, 331] on div at bounding box center [499, 332] width 33 height 20
checkbox input "true"
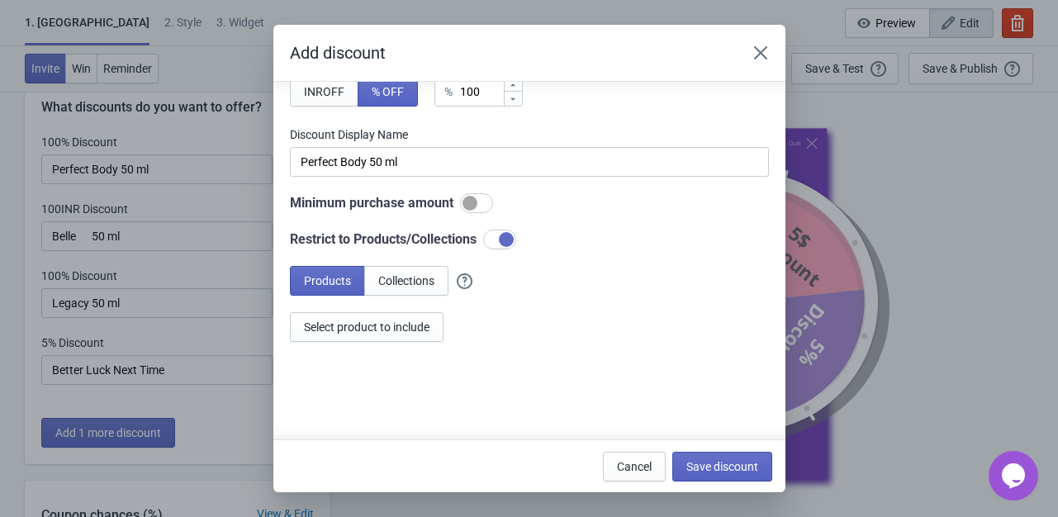
scroll to position [153, 0]
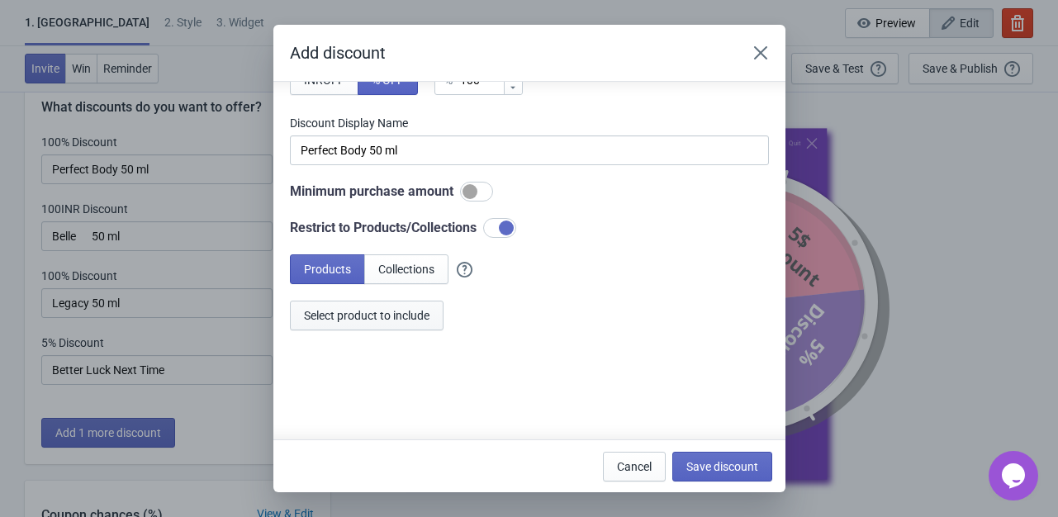
click at [359, 301] on button "Select product to include" at bounding box center [367, 316] width 154 height 30
click at [730, 465] on span "Save discount" at bounding box center [722, 466] width 72 height 13
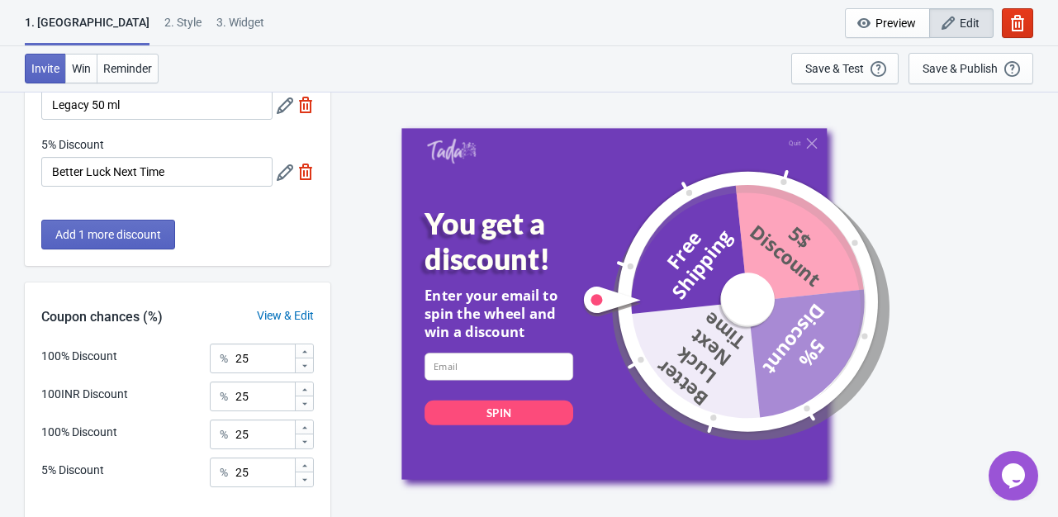
scroll to position [363, 0]
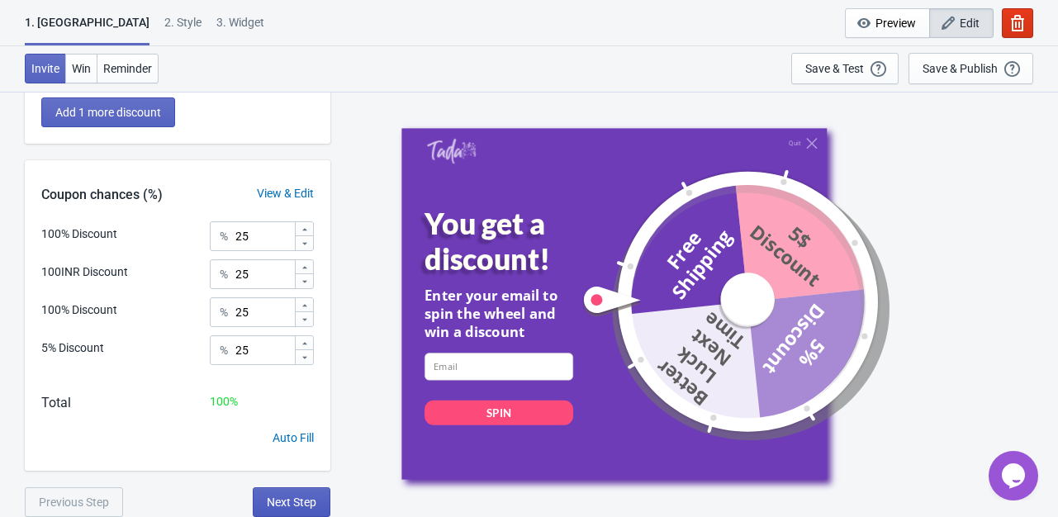
click at [301, 495] on span "Next Step" at bounding box center [292, 501] width 50 height 13
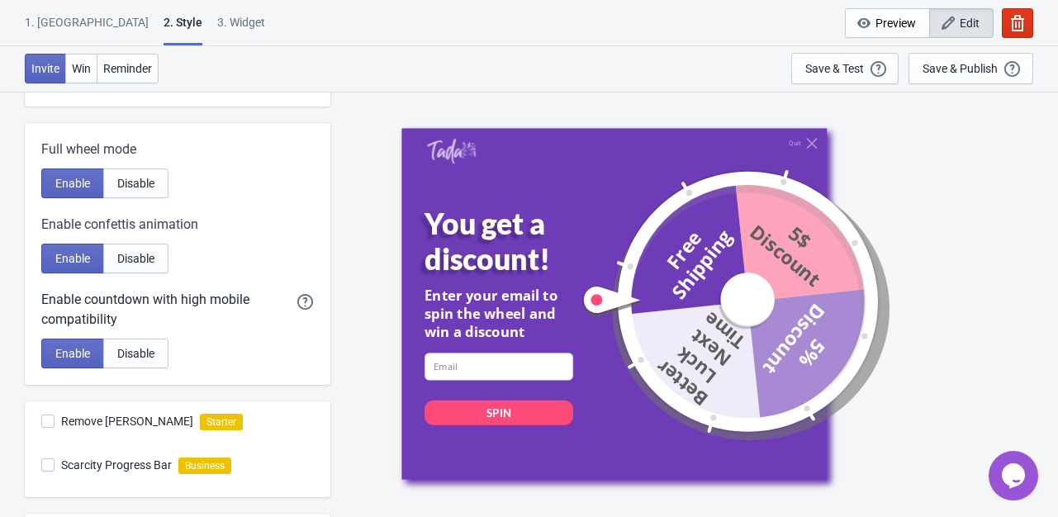
scroll to position [495, 0]
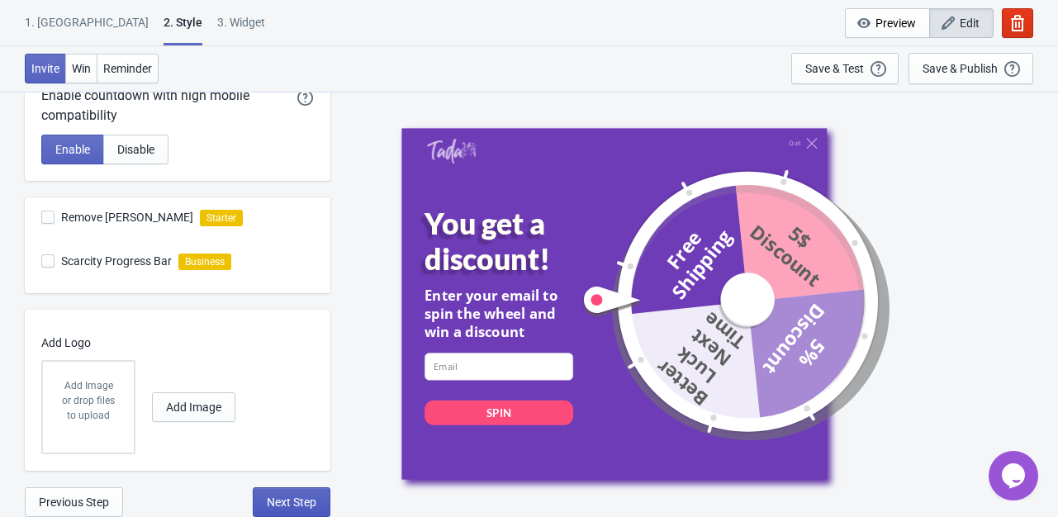
click at [300, 496] on span "Next Step" at bounding box center [292, 501] width 50 height 13
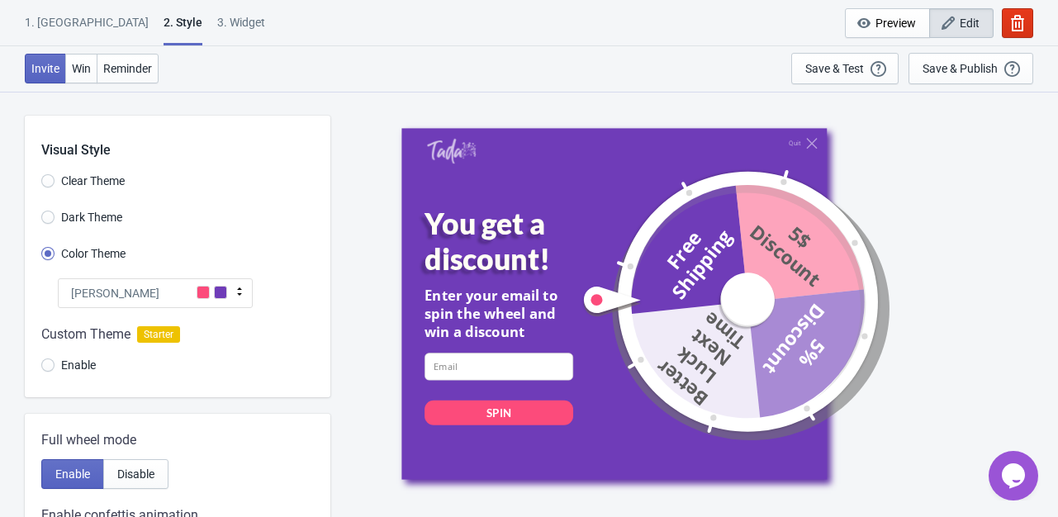
select select "once"
select select "1"
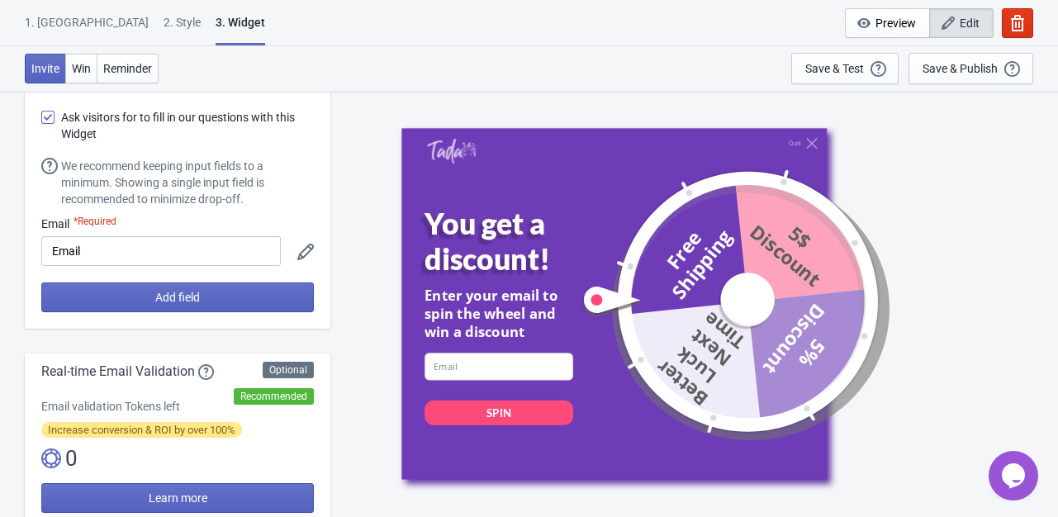
scroll to position [63, 0]
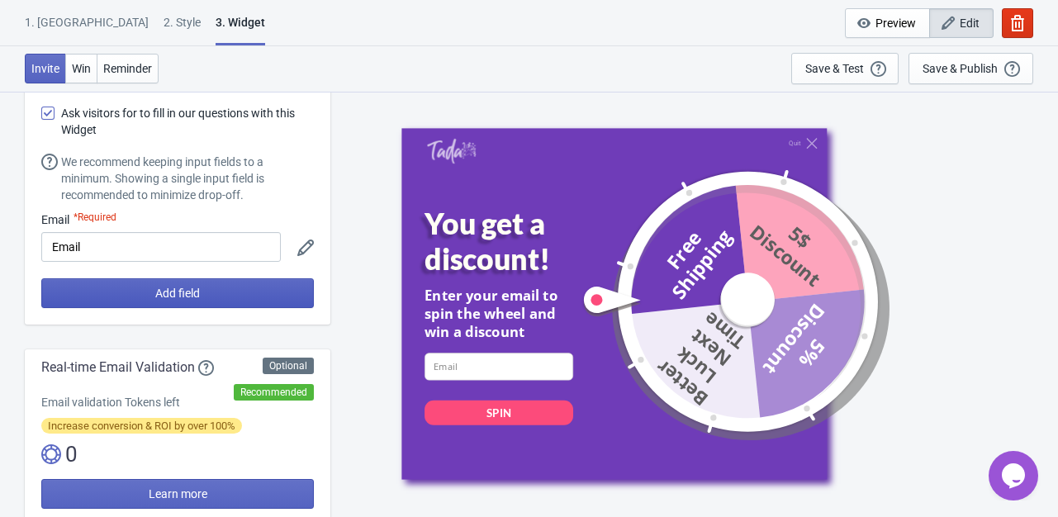
click at [231, 288] on button "Add field" at bounding box center [177, 293] width 272 height 30
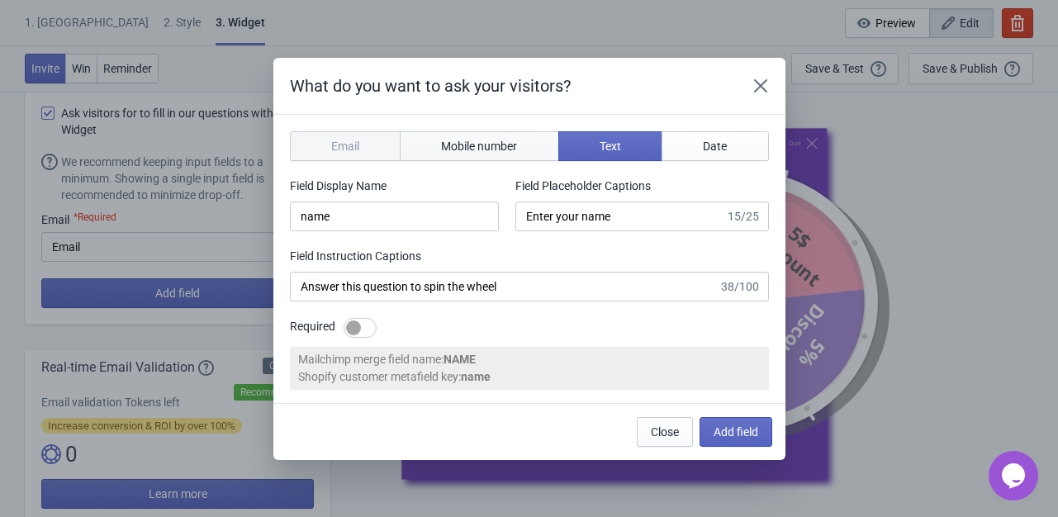
click at [490, 146] on span "Mobile number" at bounding box center [479, 146] width 76 height 13
type input "phone"
type input "Enter your mobile number"
type input "Next, enter your mobile number to spin the wheel"
select select "in"
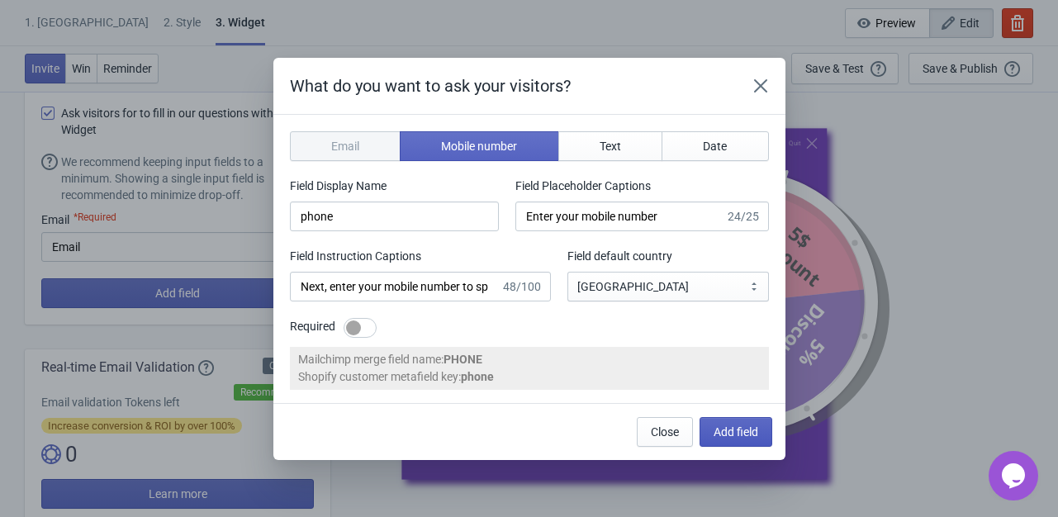
click at [733, 435] on span "Add field" at bounding box center [735, 431] width 45 height 13
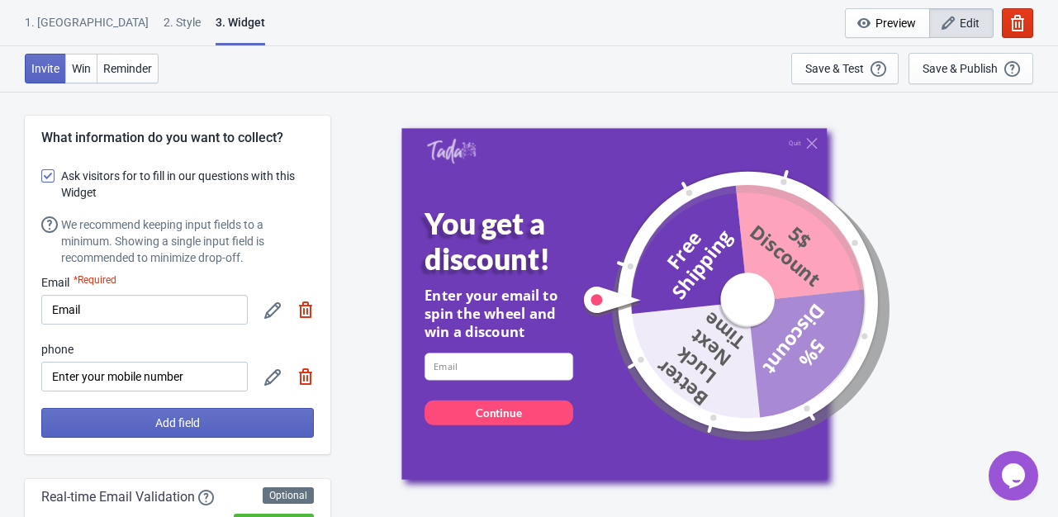
scroll to position [63, 0]
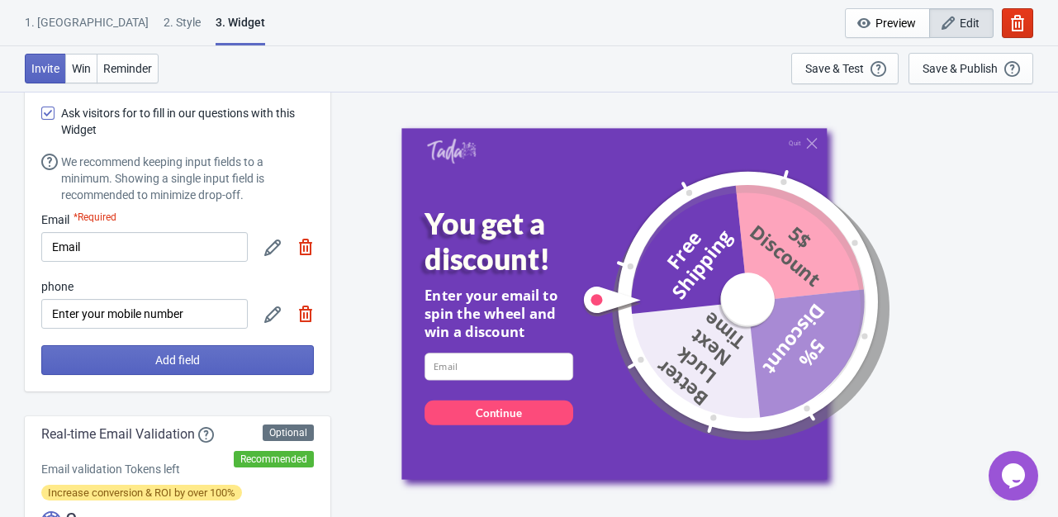
click at [309, 247] on img at bounding box center [305, 247] width 17 height 17
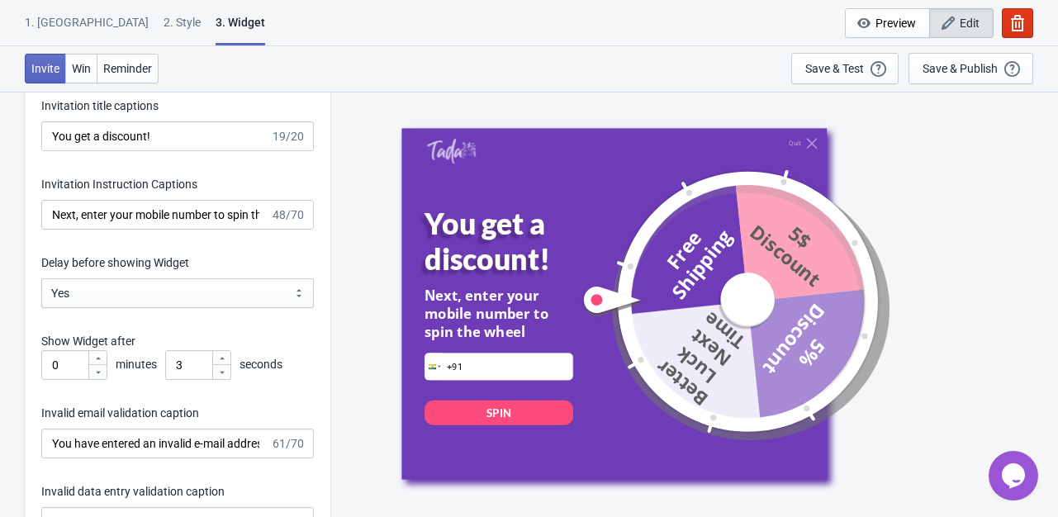
scroll to position [2420, 0]
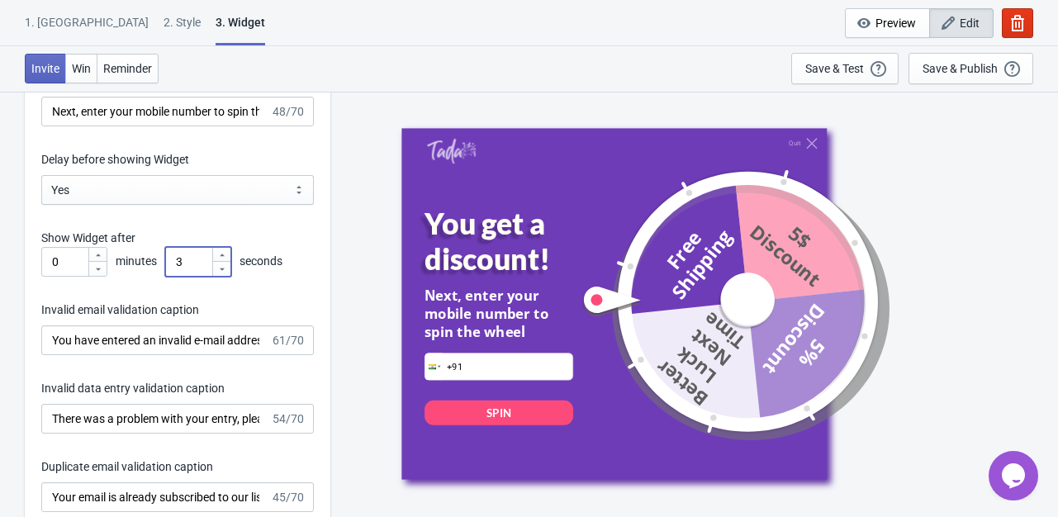
click at [201, 263] on input "3" at bounding box center [188, 262] width 46 height 30
click at [240, 215] on div "Invitation title captions You get a discount! 19/20 Invitation Instruction Capt…" at bounding box center [177, 399] width 305 height 861
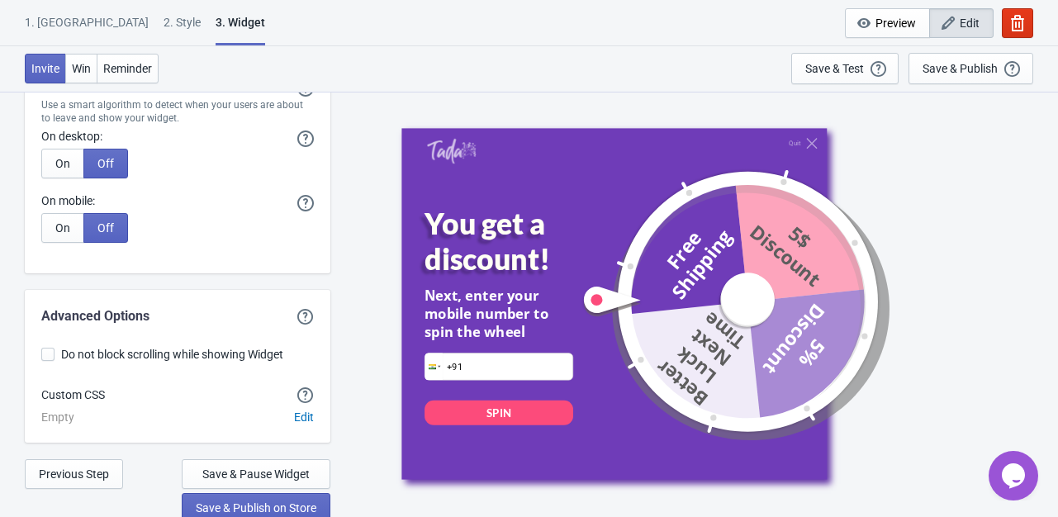
scroll to position [4295, 0]
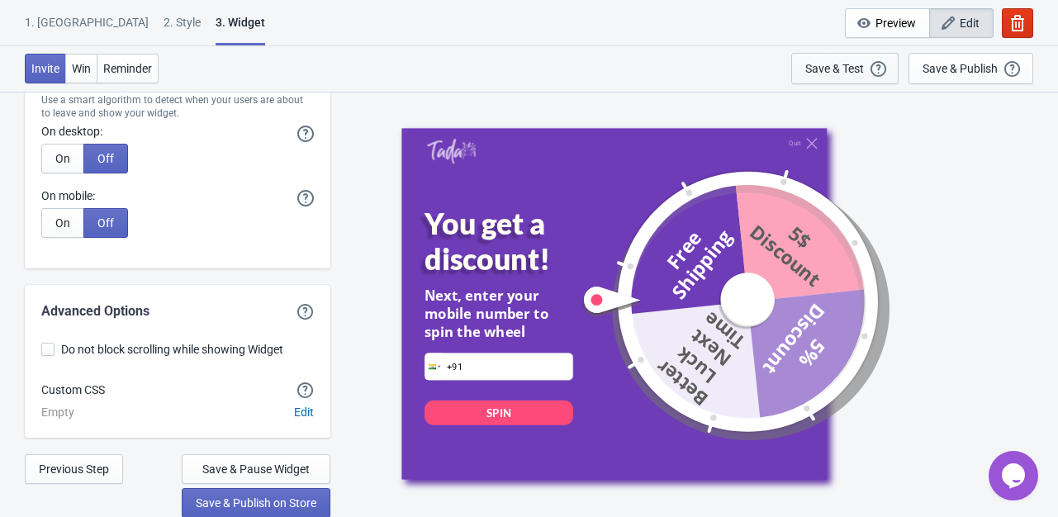
click at [830, 67] on div "Save & Test" at bounding box center [834, 68] width 59 height 13
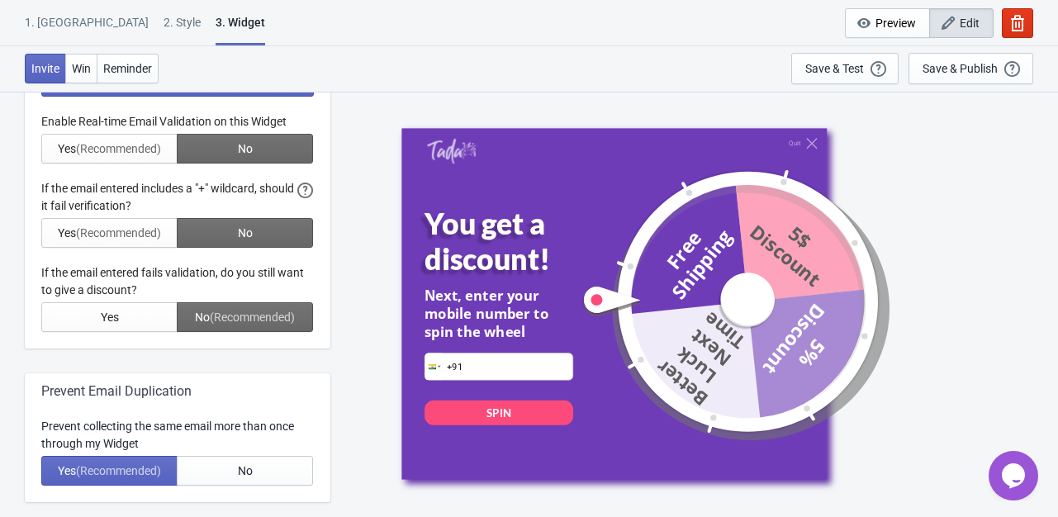
scroll to position [0, 0]
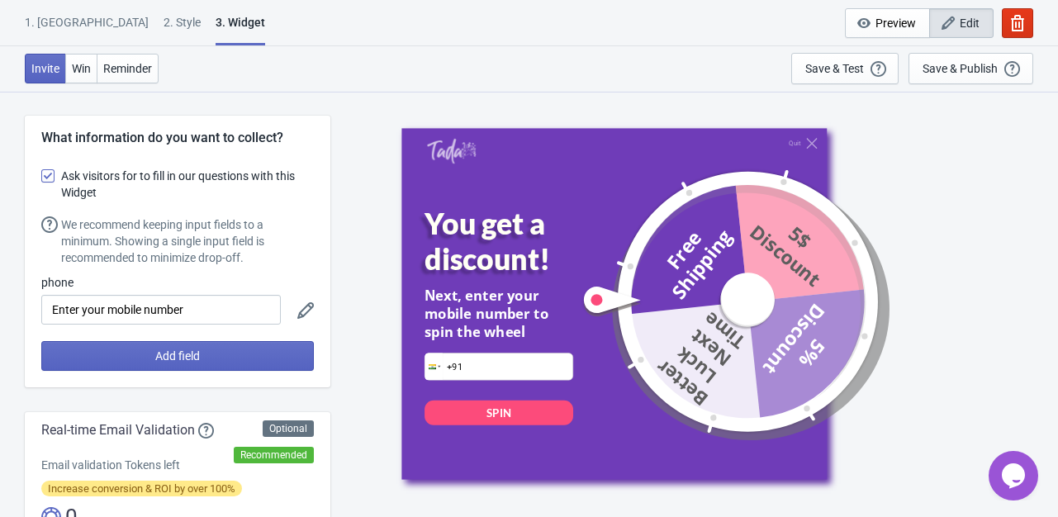
click at [58, 21] on div "1. Coupon" at bounding box center [87, 28] width 124 height 29
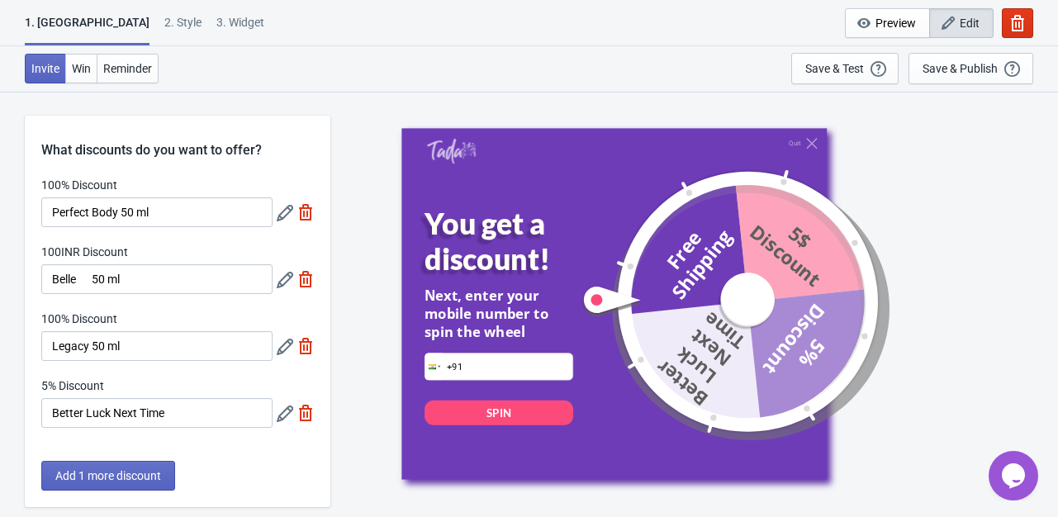
click at [216, 20] on div "3. Widget" at bounding box center [240, 28] width 48 height 29
select select "once"
select select "1"
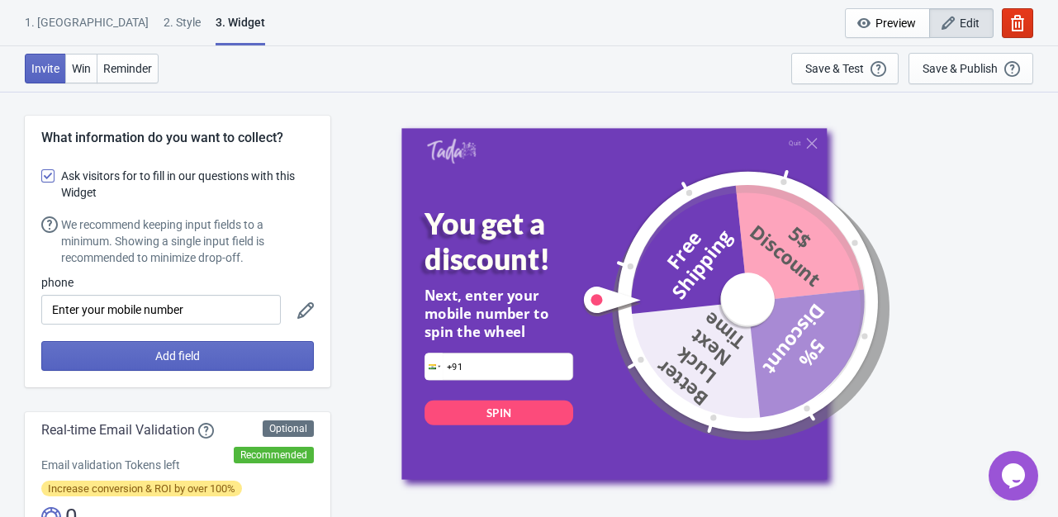
click at [69, 23] on div "1. Coupon" at bounding box center [87, 28] width 124 height 29
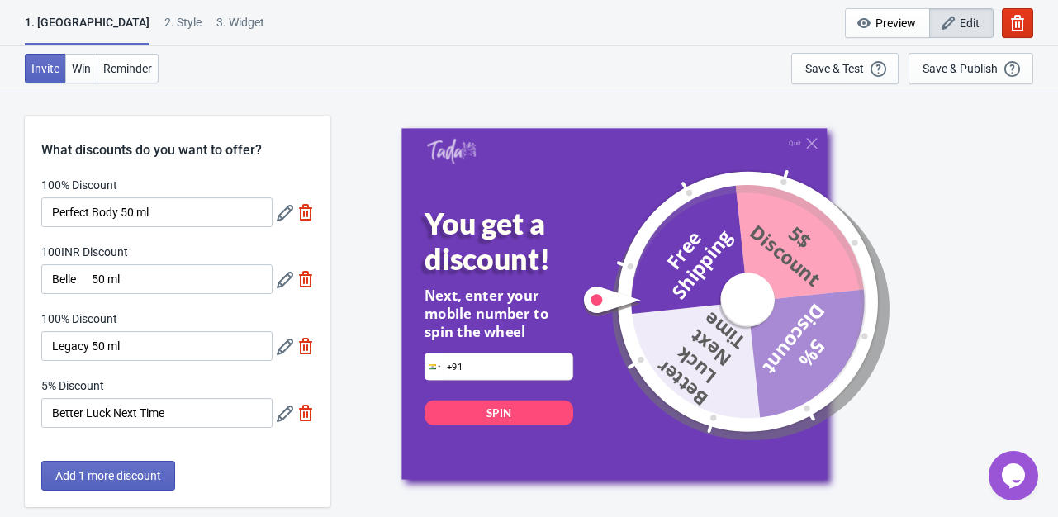
click at [216, 25] on div "3. Widget" at bounding box center [240, 28] width 48 height 29
select select "once"
select select "1"
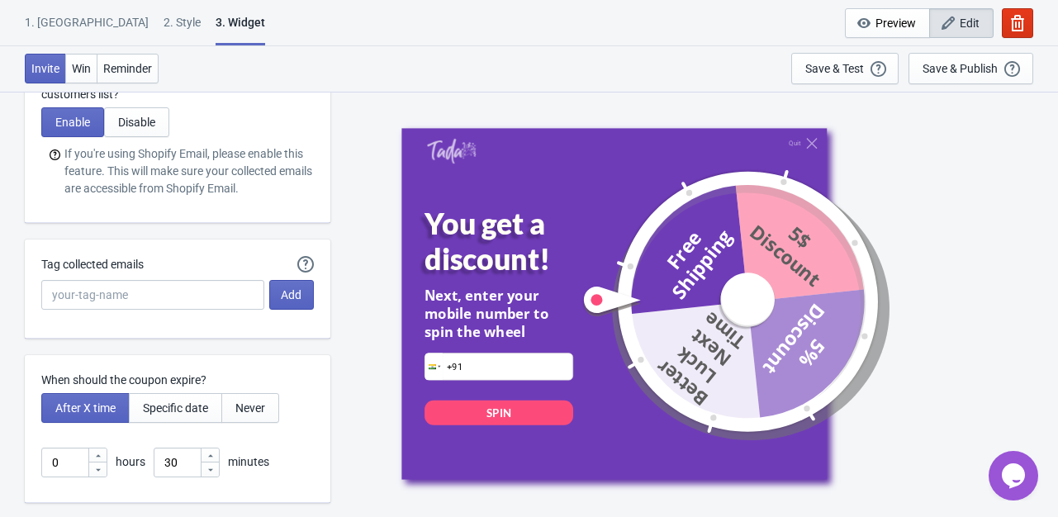
scroll to position [4295, 0]
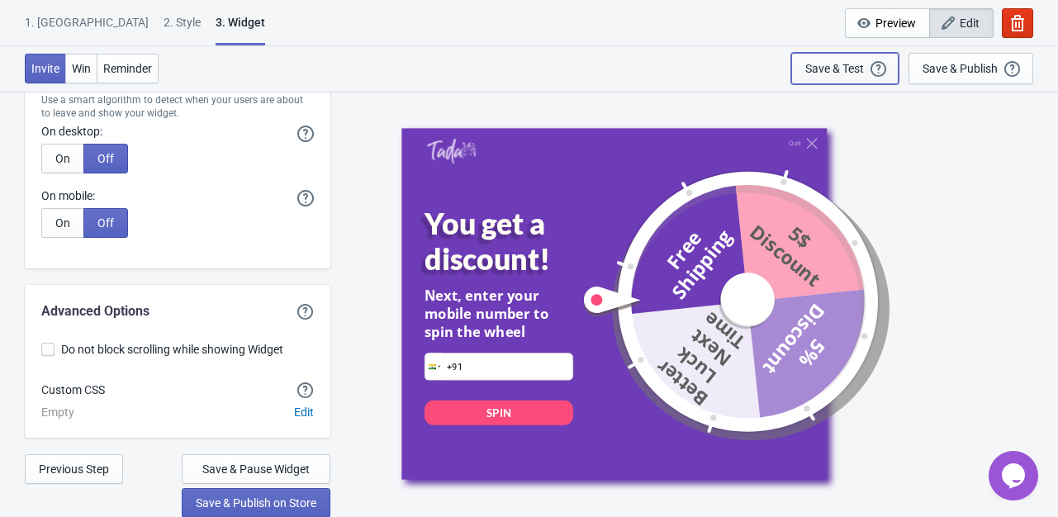
click at [862, 66] on div "Save & Test" at bounding box center [834, 68] width 59 height 13
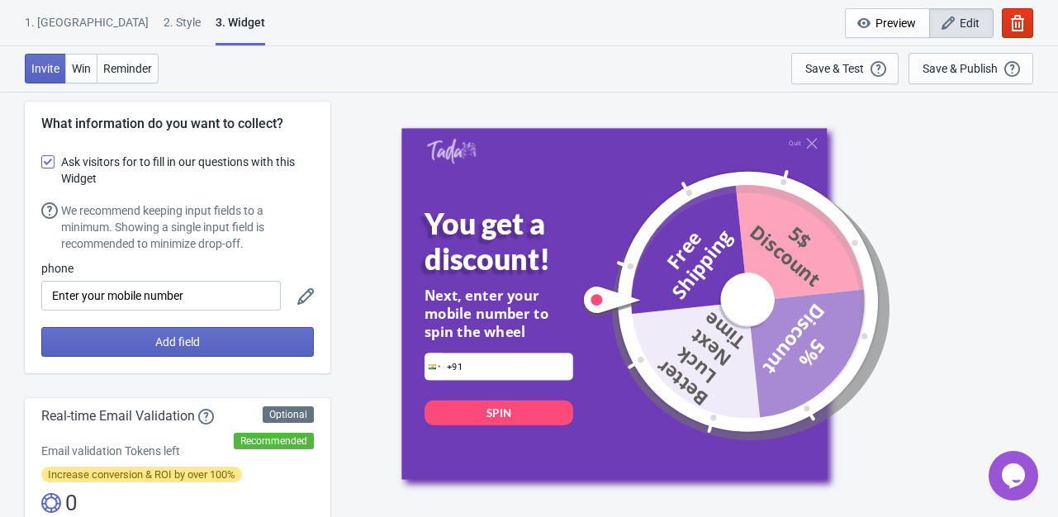
scroll to position [0, 0]
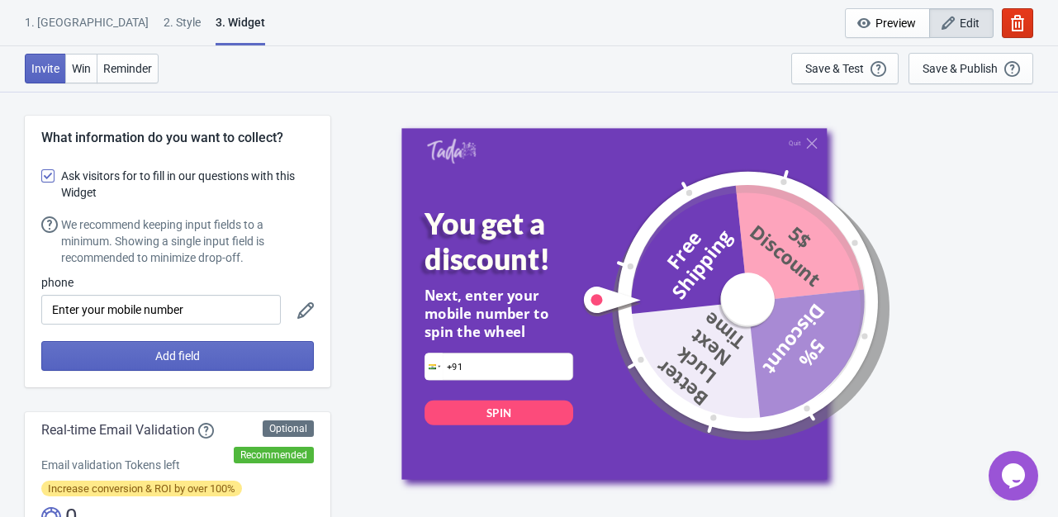
click at [56, 36] on div "1. Coupon" at bounding box center [87, 28] width 124 height 29
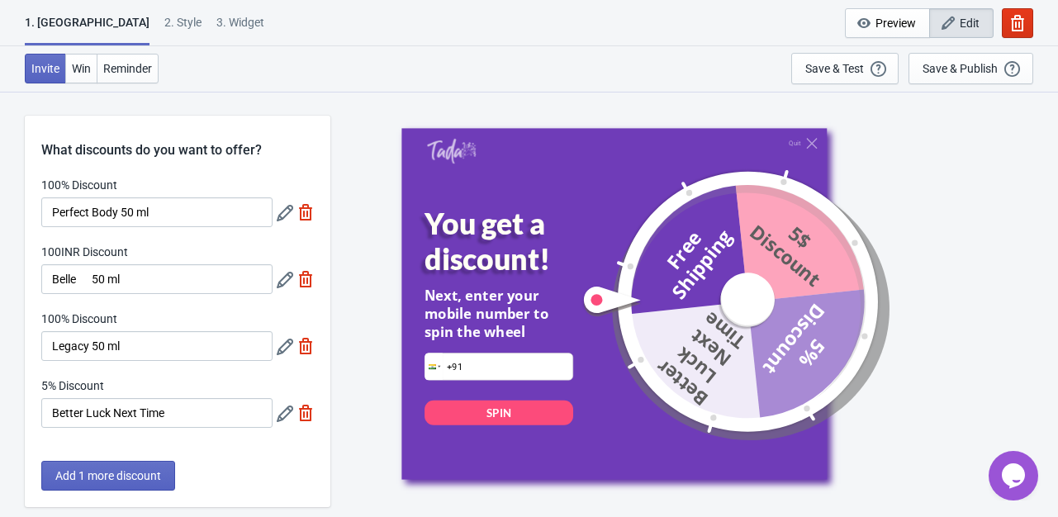
click at [55, 21] on div "1. Coupon" at bounding box center [87, 29] width 125 height 31
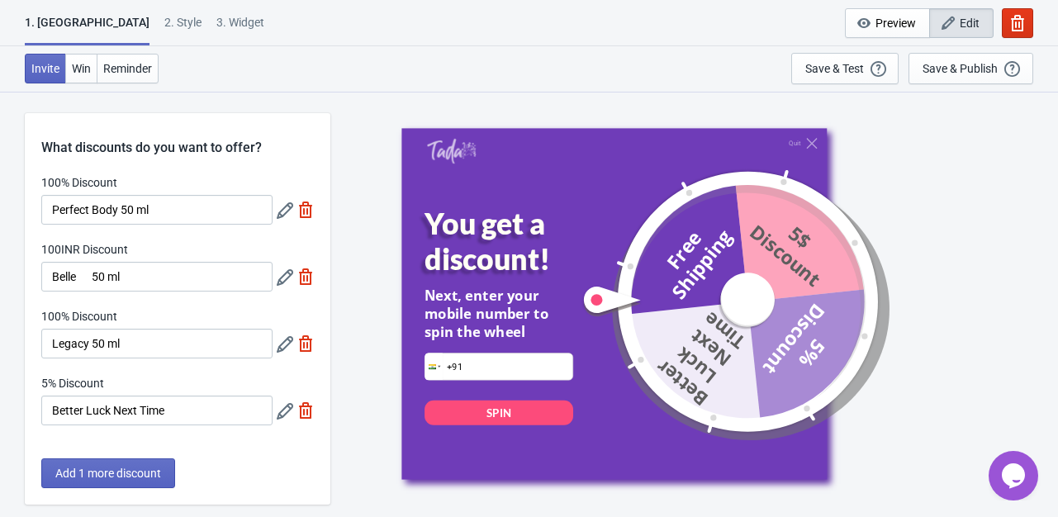
scroll to position [363, 0]
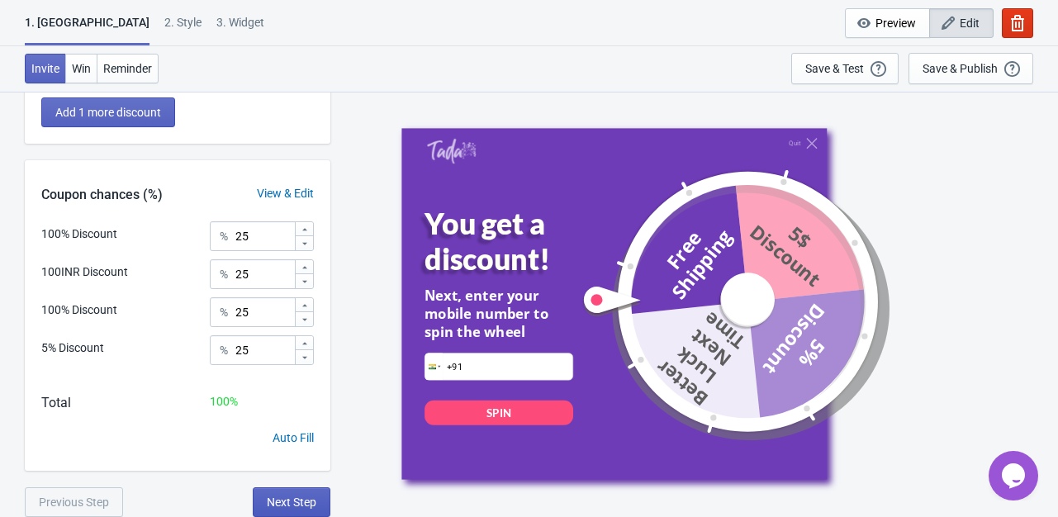
click at [281, 499] on span "Next Step" at bounding box center [292, 501] width 50 height 13
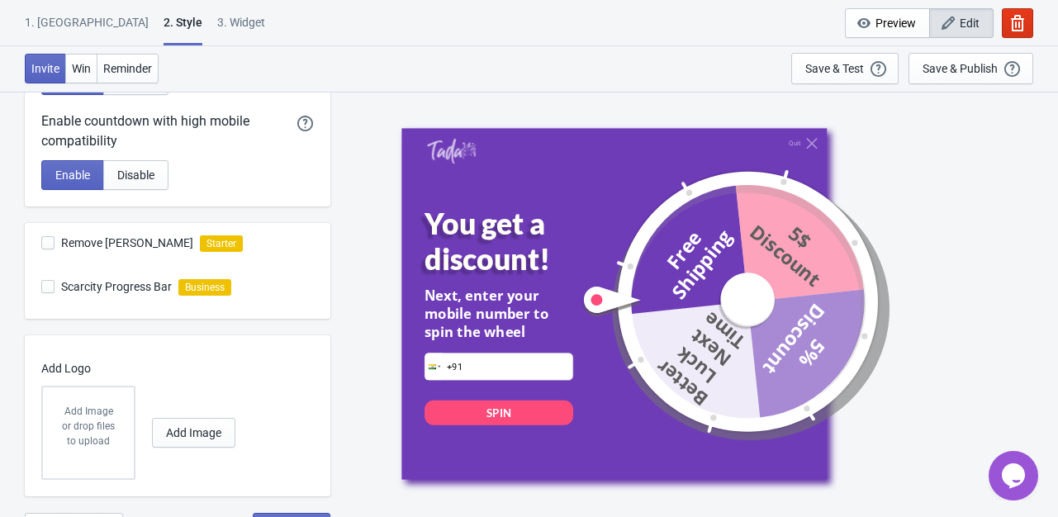
scroll to position [495, 0]
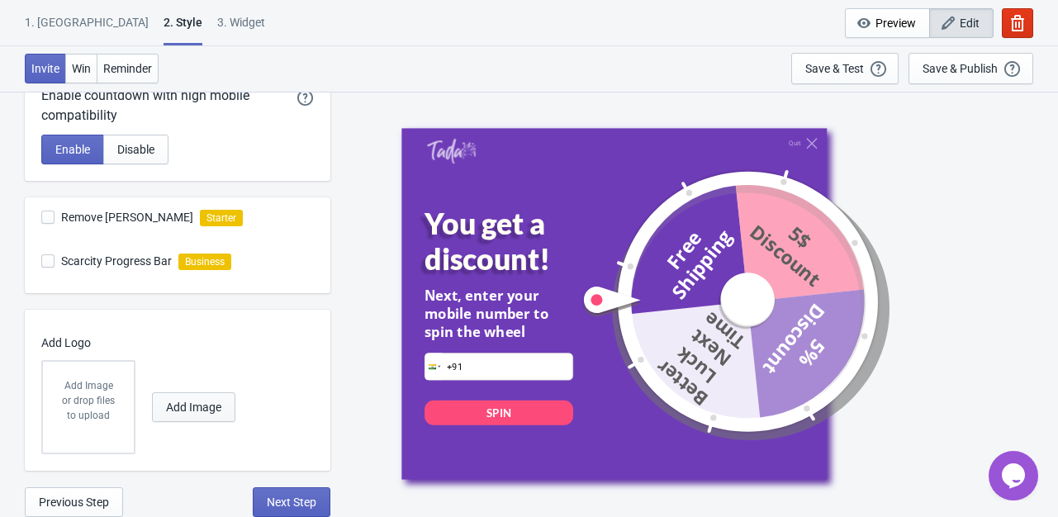
click at [221, 404] on span "Add Image" at bounding box center [193, 406] width 55 height 13
radio input "true"
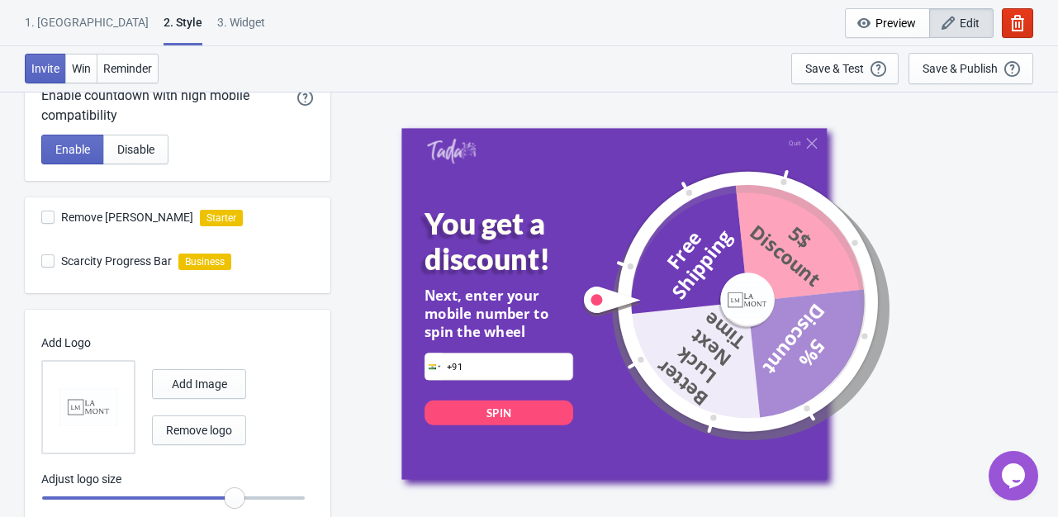
scroll to position [548, 0]
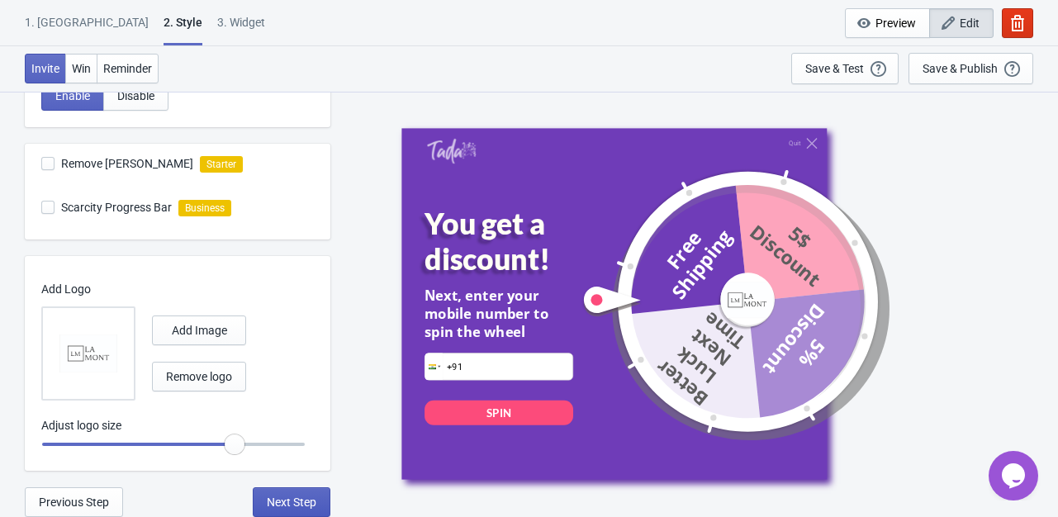
click at [291, 495] on span "Next Step" at bounding box center [292, 501] width 50 height 13
select select "once"
select select "1"
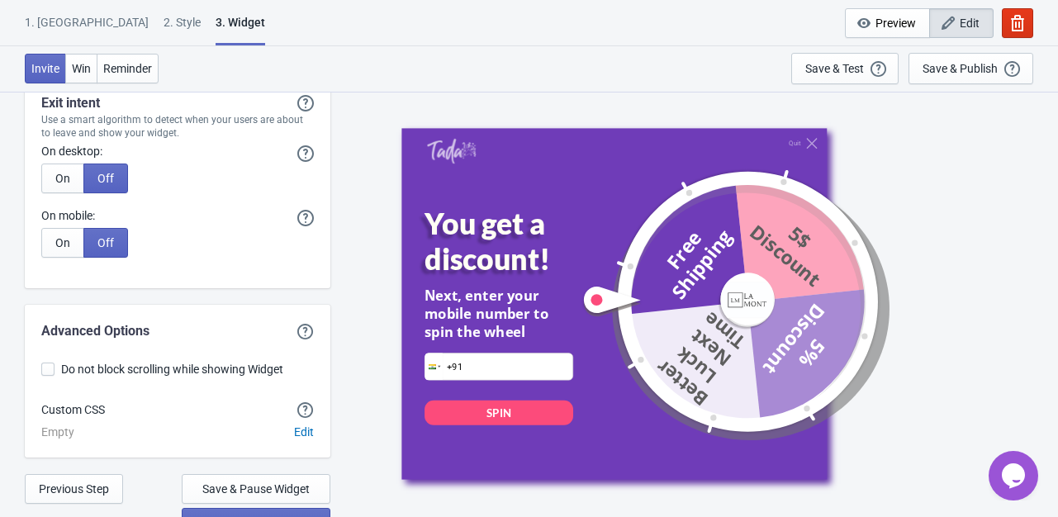
scroll to position [4295, 0]
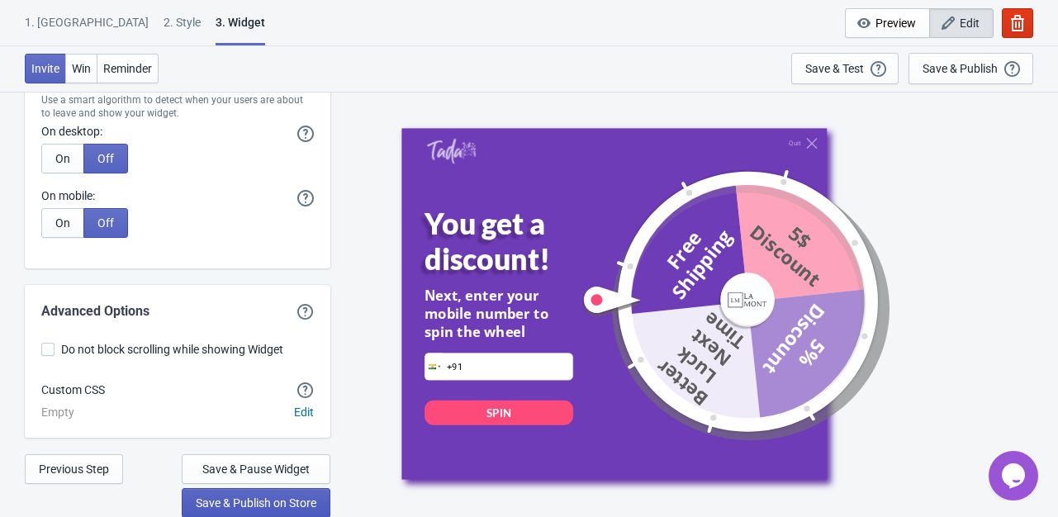
click at [253, 506] on span "Save & Publish on Store" at bounding box center [256, 502] width 121 height 13
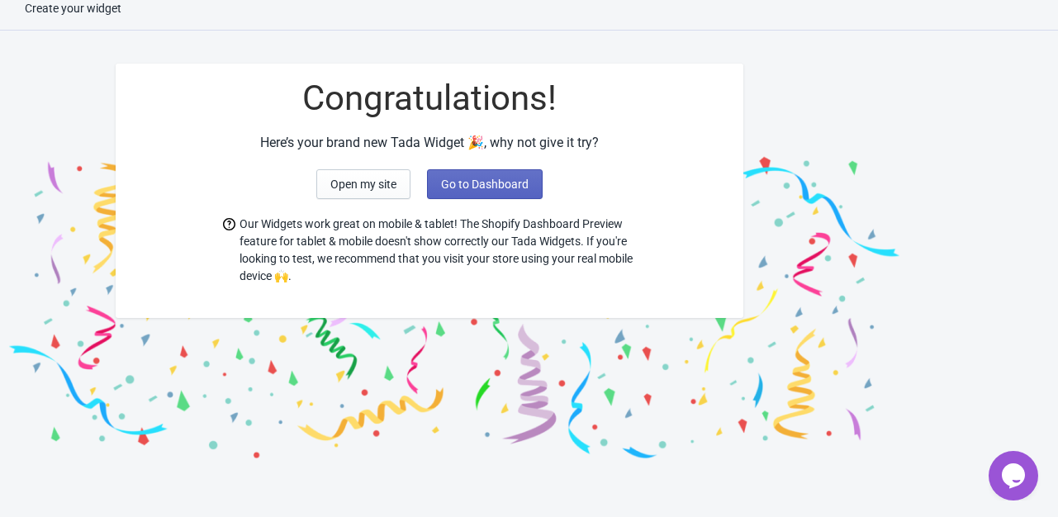
scroll to position [17, 0]
click at [509, 189] on span "Go to Dashboard" at bounding box center [485, 183] width 88 height 13
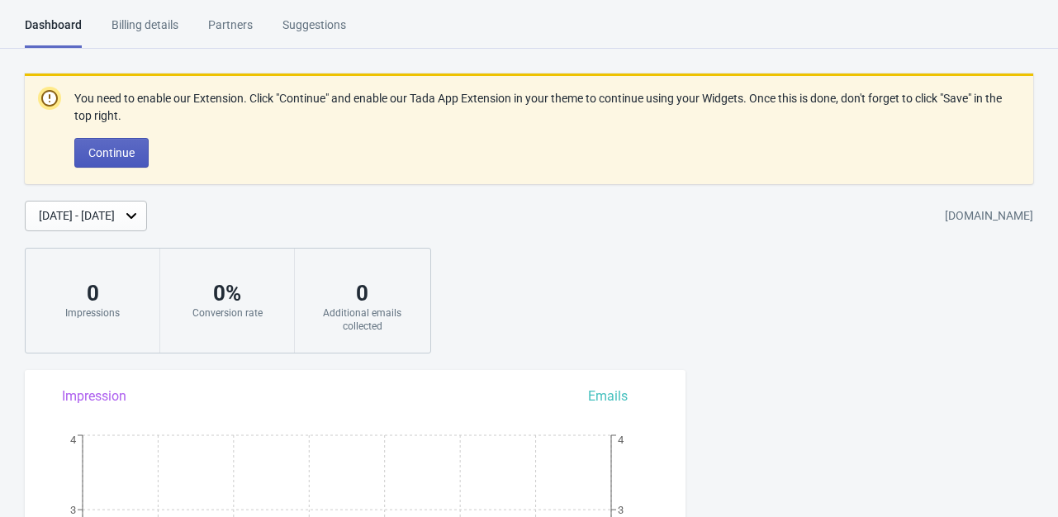
click at [117, 142] on button "Continue" at bounding box center [111, 153] width 74 height 30
